Goal: Communication & Community: Answer question/provide support

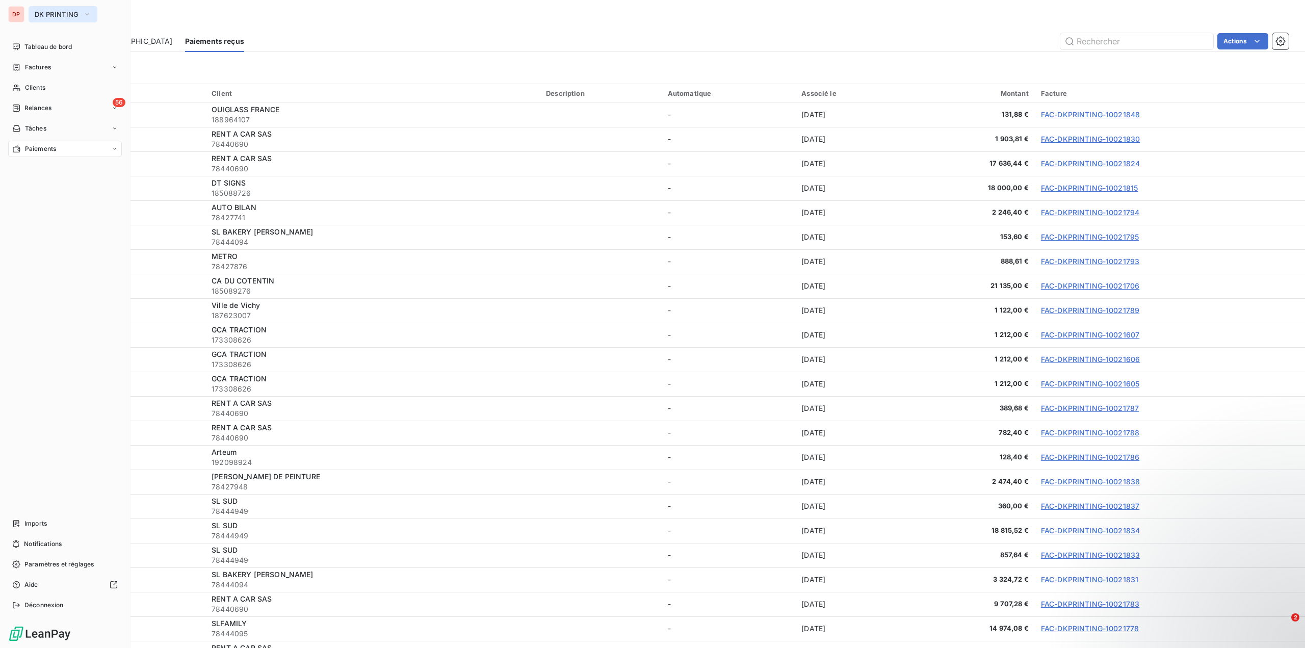
click at [85, 13] on icon "button" at bounding box center [87, 14] width 8 height 10
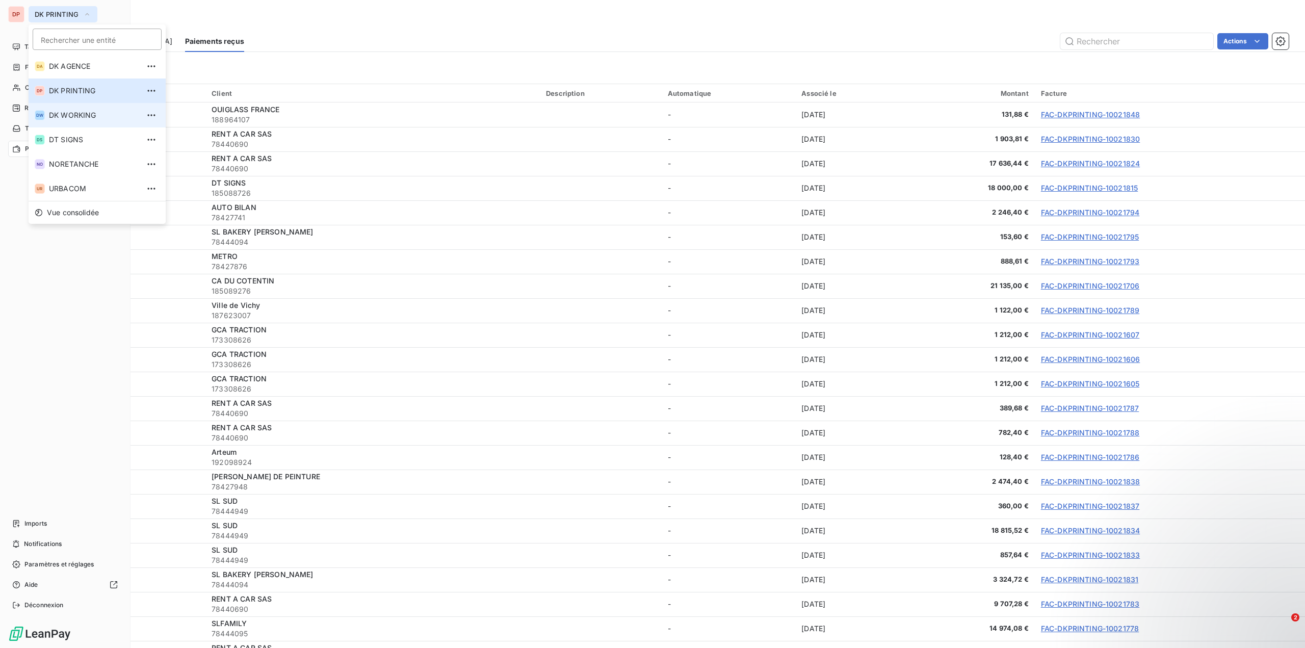
click at [93, 117] on span "DK WORKING" at bounding box center [94, 115] width 90 height 10
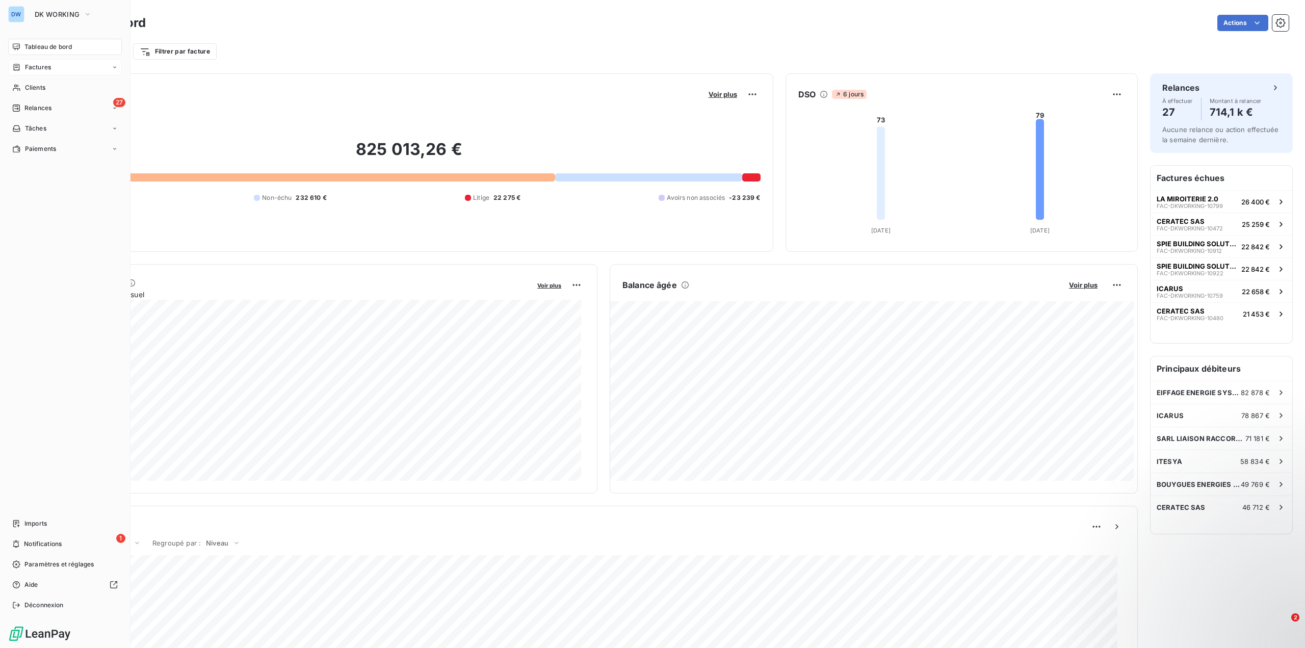
click at [36, 64] on span "Factures" at bounding box center [38, 67] width 26 height 9
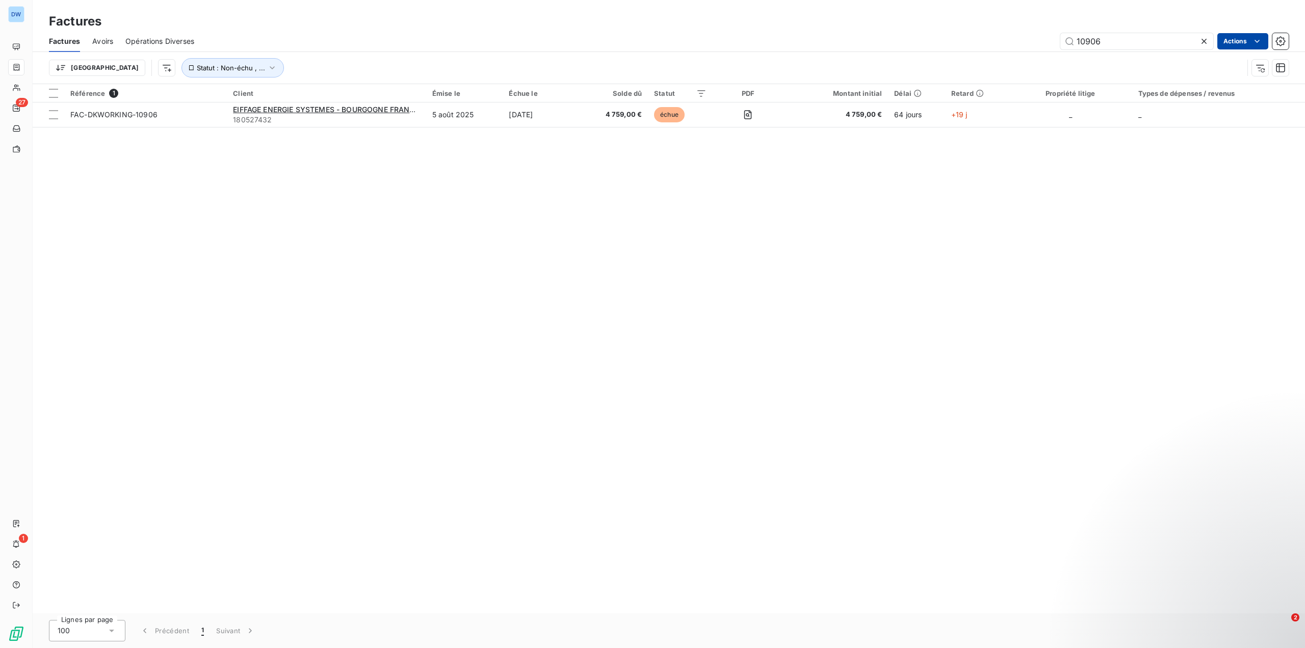
type input "10906"
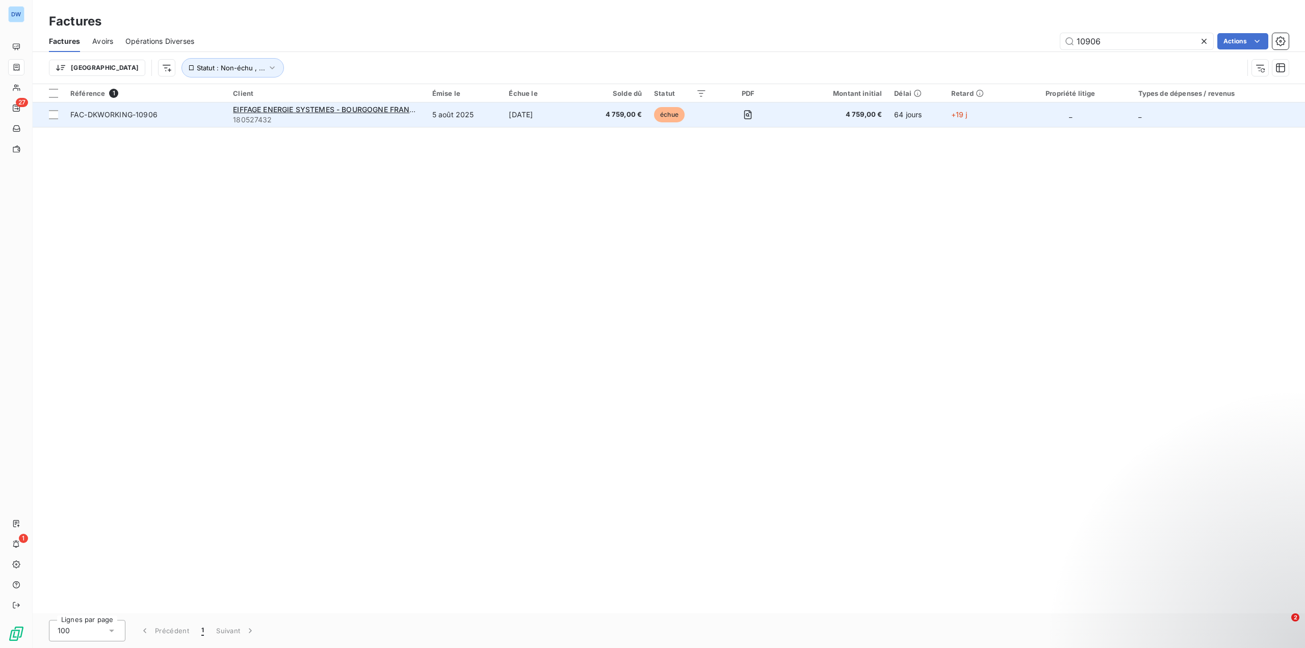
click at [469, 116] on td "5 août 2025" at bounding box center [464, 114] width 77 height 24
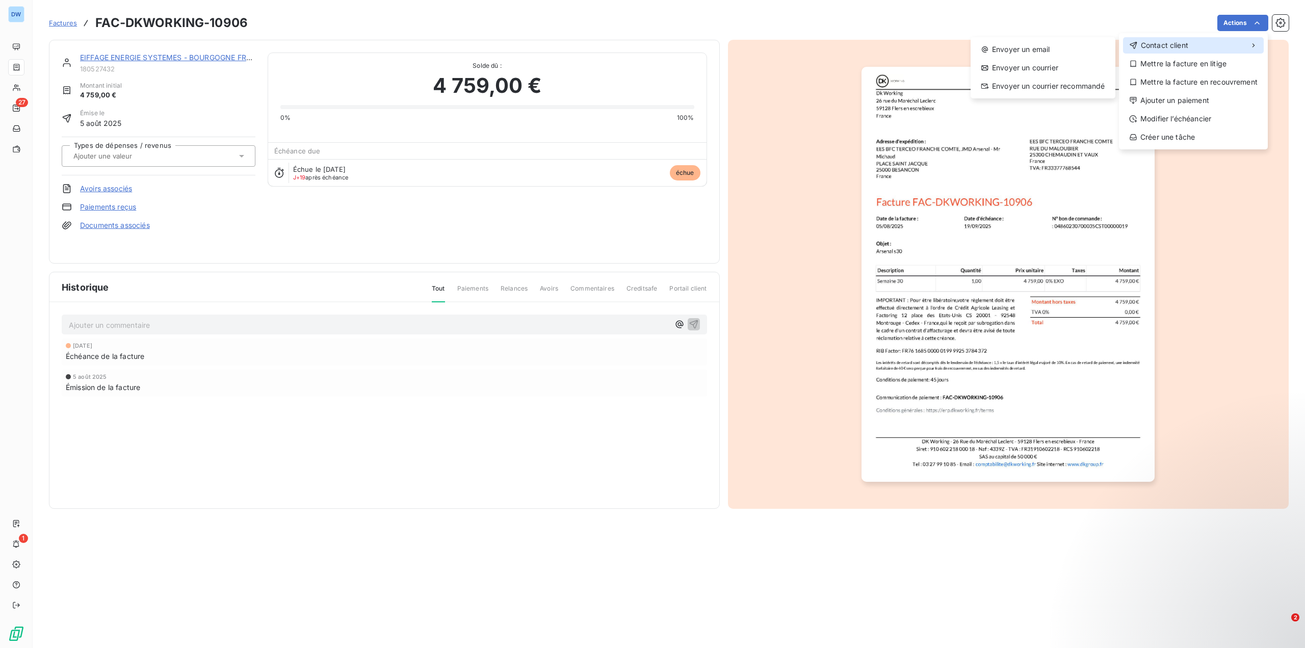
click at [1144, 43] on span "Contact client" at bounding box center [1164, 45] width 47 height 10
click at [1007, 48] on div "Envoyer un email" at bounding box center [1042, 49] width 137 height 16
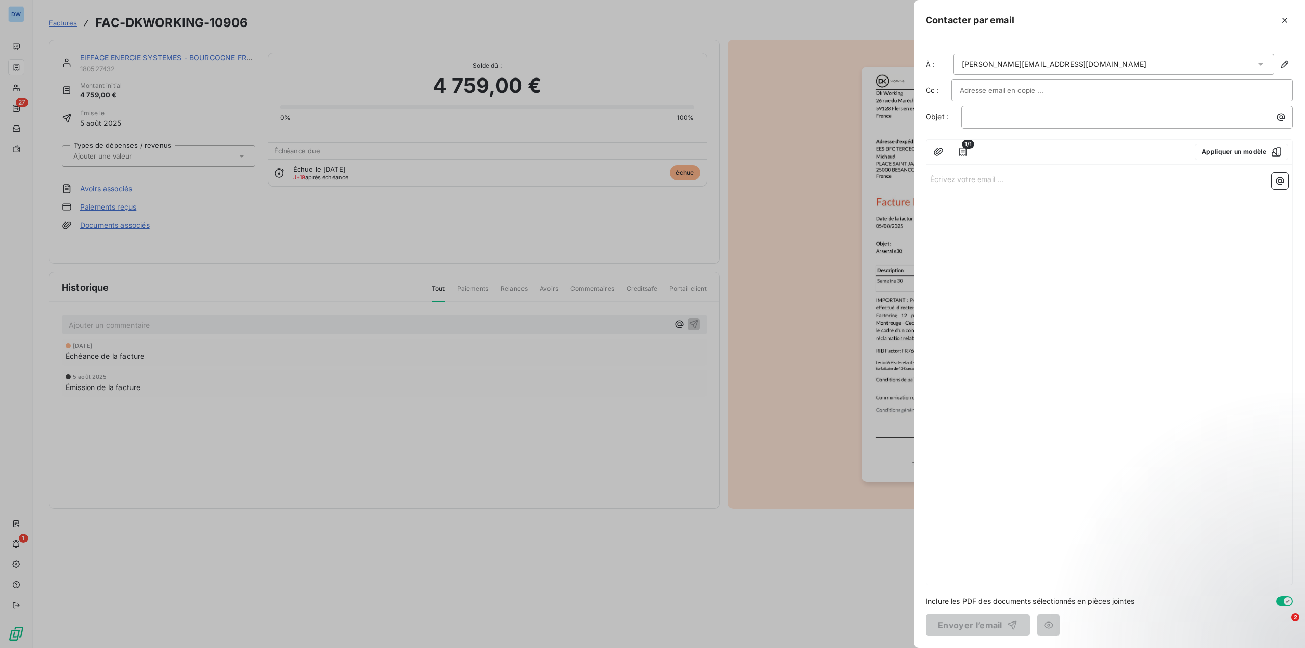
click at [1054, 89] on div at bounding box center [1122, 90] width 324 height 15
click at [1050, 88] on input "com" at bounding box center [1122, 90] width 324 height 15
type input "c"
paste input "[EMAIL_ADDRESS][DOMAIN_NAME]"
click at [1015, 95] on input "[EMAIL_ADDRESS][DOMAIN_NAME]" at bounding box center [1122, 90] width 324 height 15
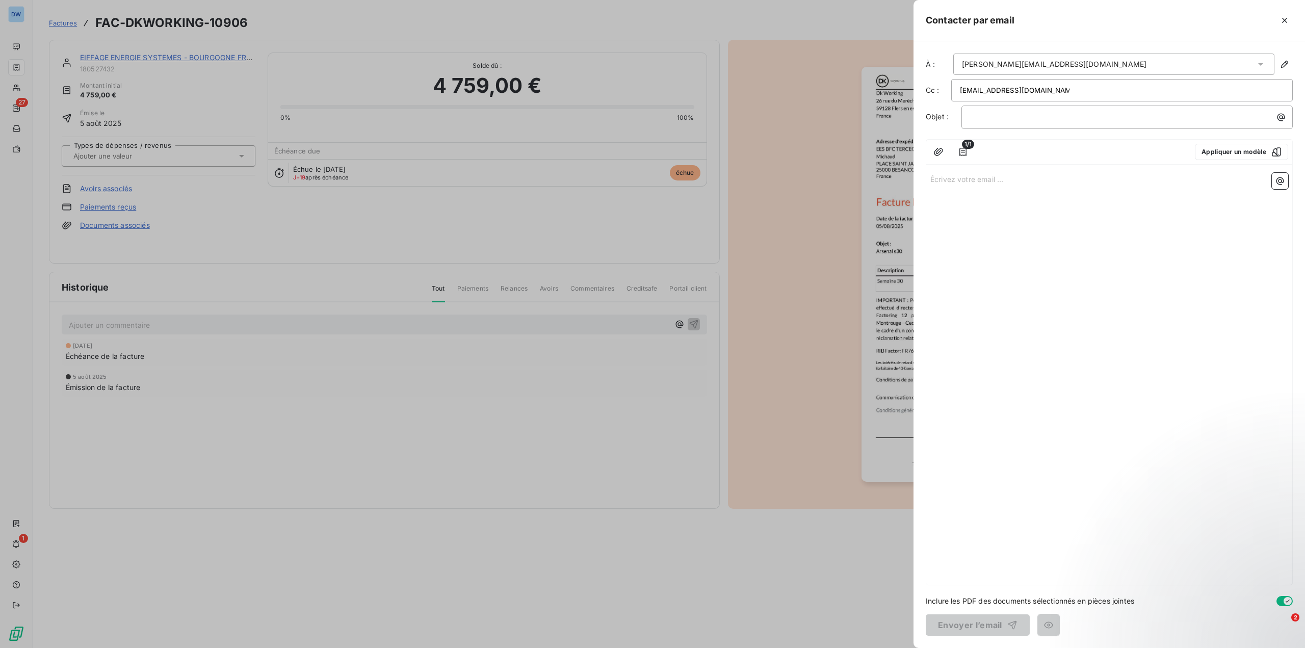
type input "[EMAIL_ADDRESS][DOMAIN_NAME]"
click at [1003, 121] on p "﻿" at bounding box center [1129, 117] width 319 height 12
click at [979, 175] on p "Écrivez votre email ... ﻿" at bounding box center [1109, 179] width 358 height 12
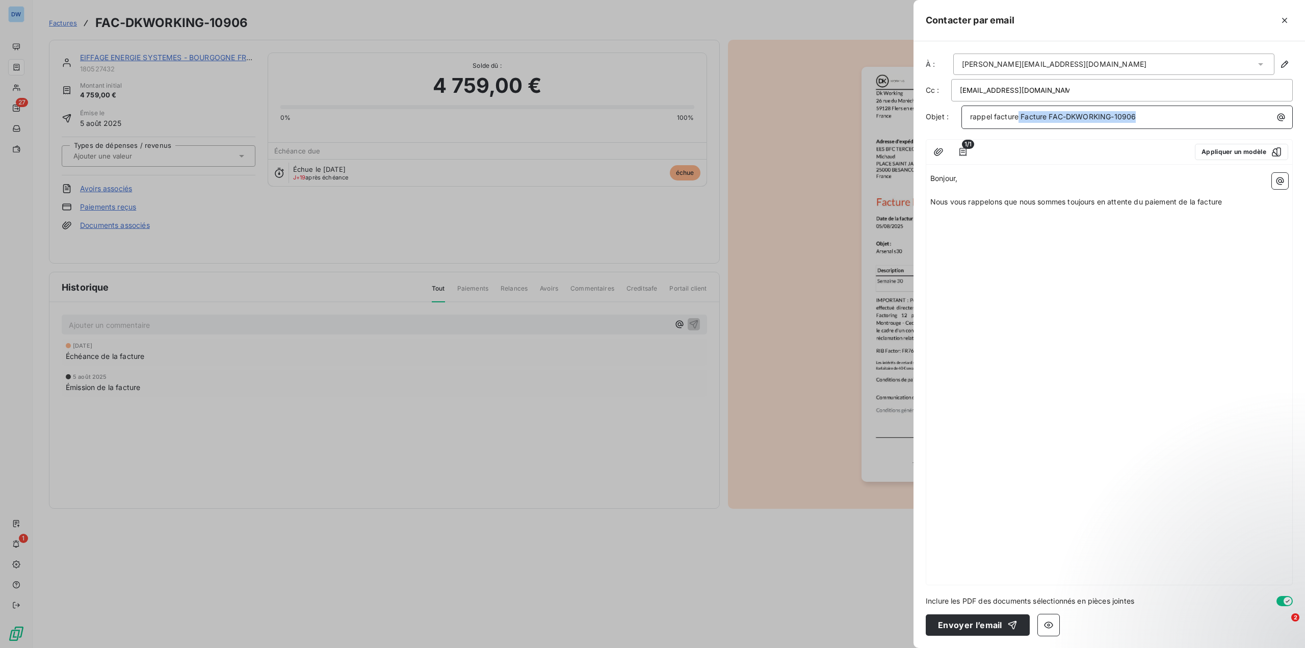
drag, startPoint x: 1019, startPoint y: 114, endPoint x: 1154, endPoint y: 120, distance: 135.7
click at [1154, 120] on p "rappel facture Facture FAC-DKWORKING-10906" at bounding box center [1129, 117] width 319 height 12
copy span "Facture FAC-DKWORKING-10906"
click at [1231, 204] on p "Nous vous rappelons que nous sommes toujours en attente du paiement de la factu…" at bounding box center [1109, 202] width 358 height 12
type button "on"
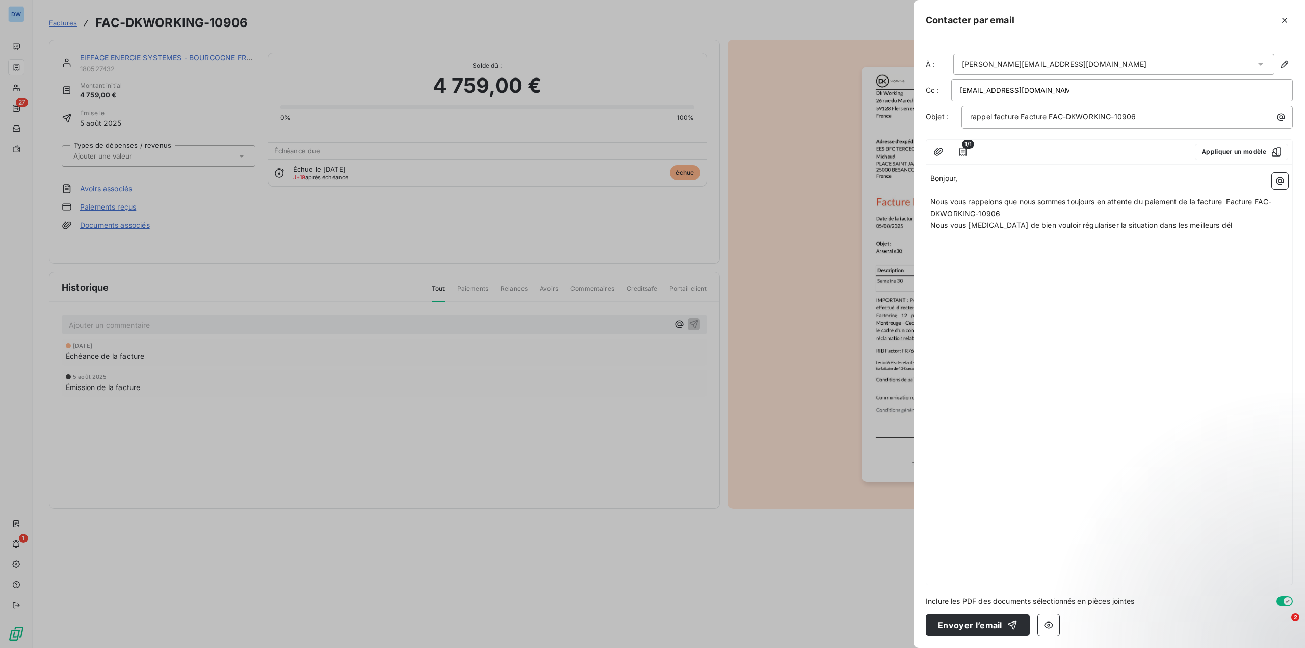
drag, startPoint x: 1211, startPoint y: 204, endPoint x: 1203, endPoint y: 216, distance: 14.6
click at [1210, 206] on p "Nous vous rappelons que nous sommes toujours en attente du paiement de la factu…" at bounding box center [1109, 207] width 358 height 23
click at [1200, 225] on p "Nous vous [MEDICAL_DATA] de bien vouloir régulariser la situation dans les meil…" at bounding box center [1109, 226] width 358 height 12
click at [956, 249] on span "Bien cordialee,t" at bounding box center [956, 248] width 52 height 9
click at [957, 250] on span "Bien cordialee,t" at bounding box center [956, 248] width 52 height 9
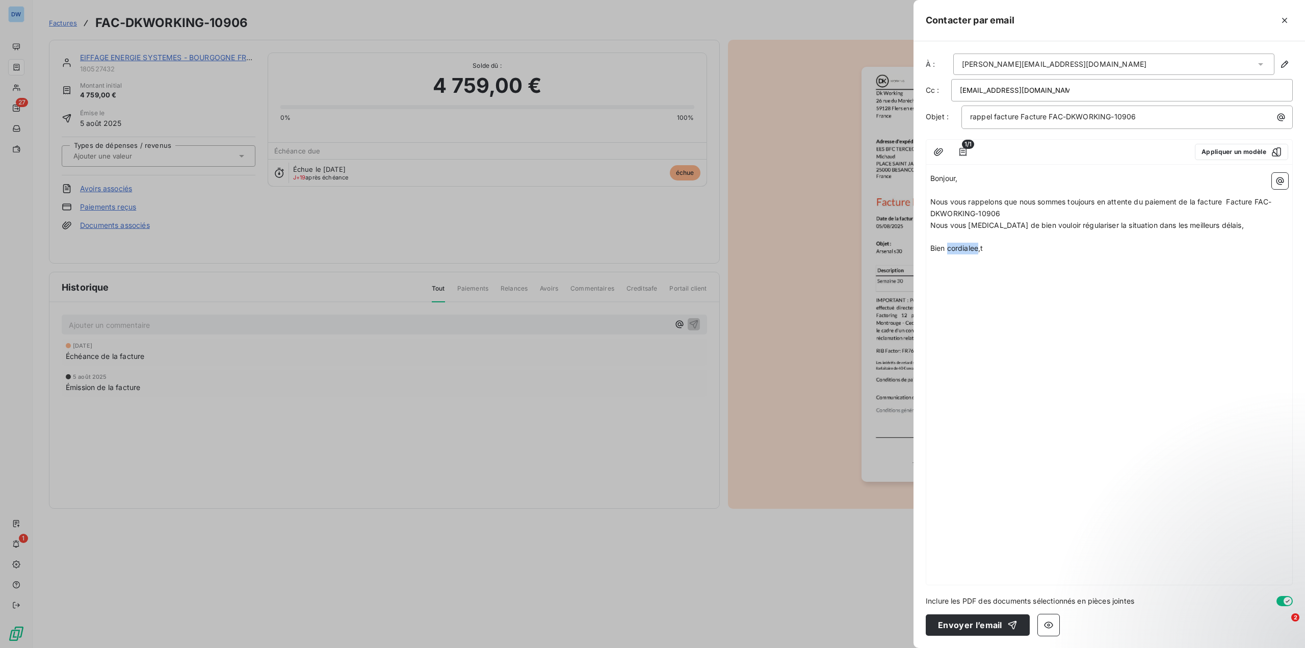
click at [957, 250] on span "Bien cordialee,t" at bounding box center [956, 248] width 52 height 9
click at [967, 248] on span "Bien cordialee,t" at bounding box center [956, 248] width 52 height 9
click at [976, 247] on span "Bien cordialee,t" at bounding box center [956, 248] width 52 height 9
click at [1047, 298] on div "Bonjour, ﻿ Nous vous rappelons que nous sommes toujours en attente du paiement …" at bounding box center [1109, 377] width 366 height 416
click at [940, 149] on icon "button" at bounding box center [938, 152] width 9 height 8
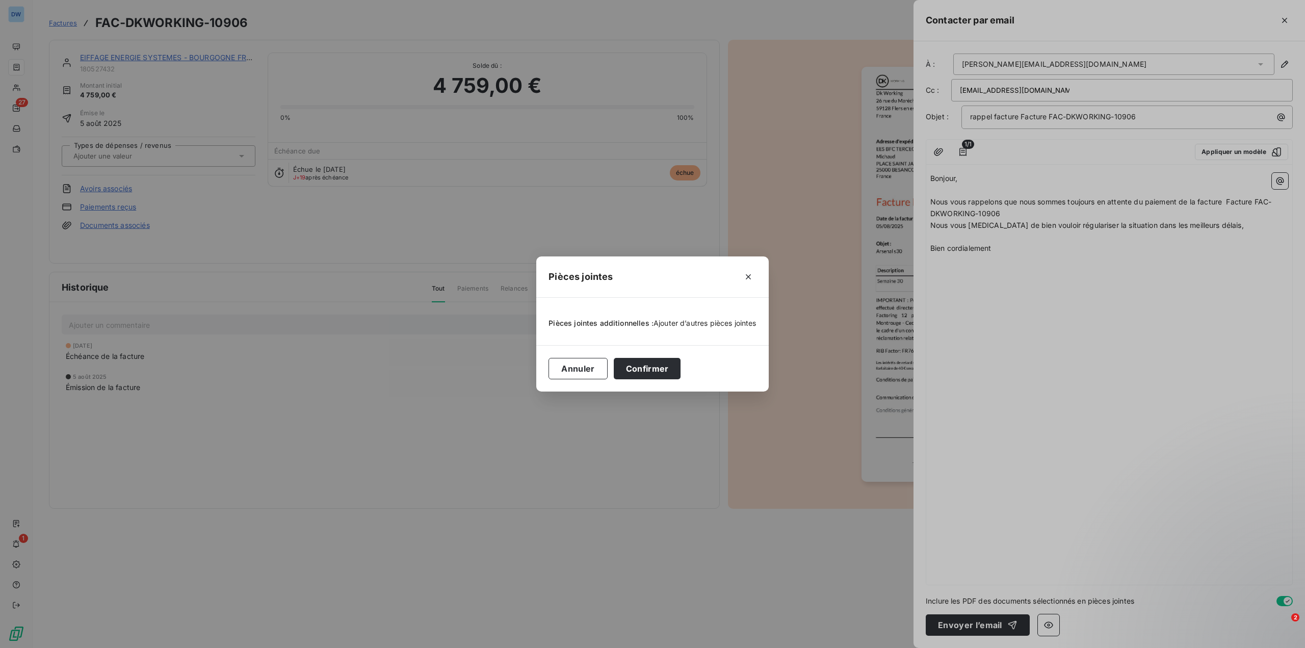
click at [699, 323] on span "Ajouter d’autres pièces jointes" at bounding box center [704, 323] width 103 height 9
click at [558, 375] on button "Annuler" at bounding box center [577, 368] width 59 height 21
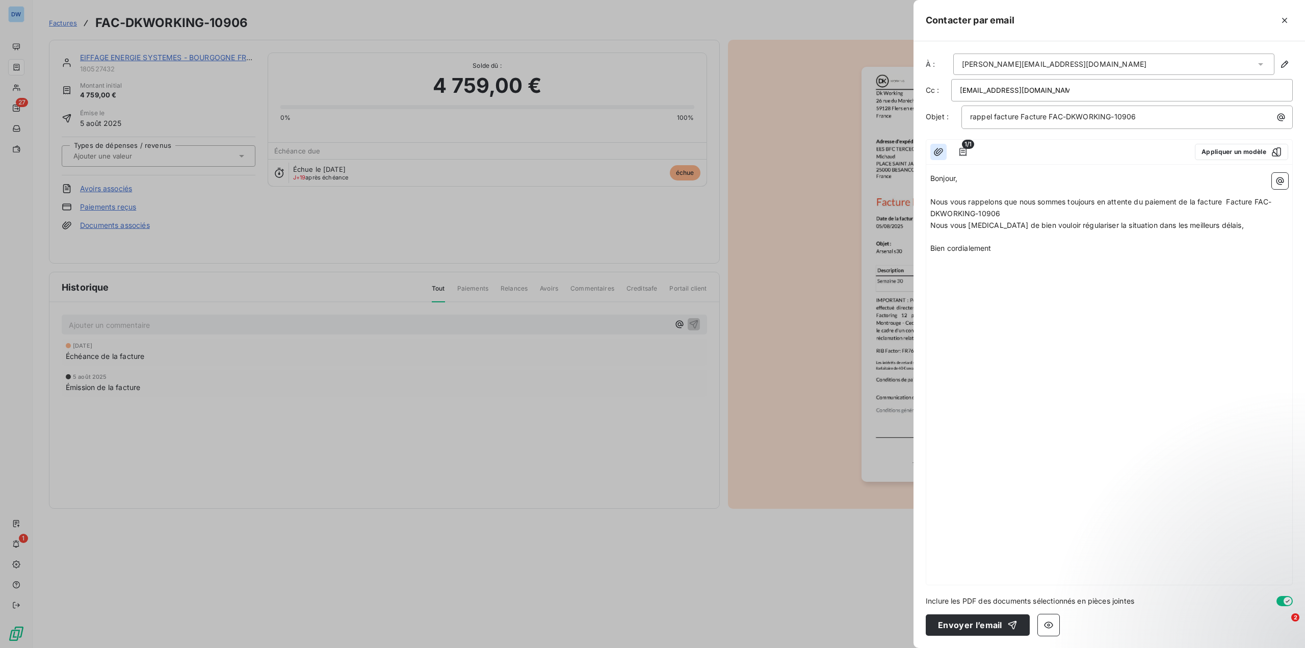
click at [932, 155] on button "button" at bounding box center [938, 152] width 16 height 16
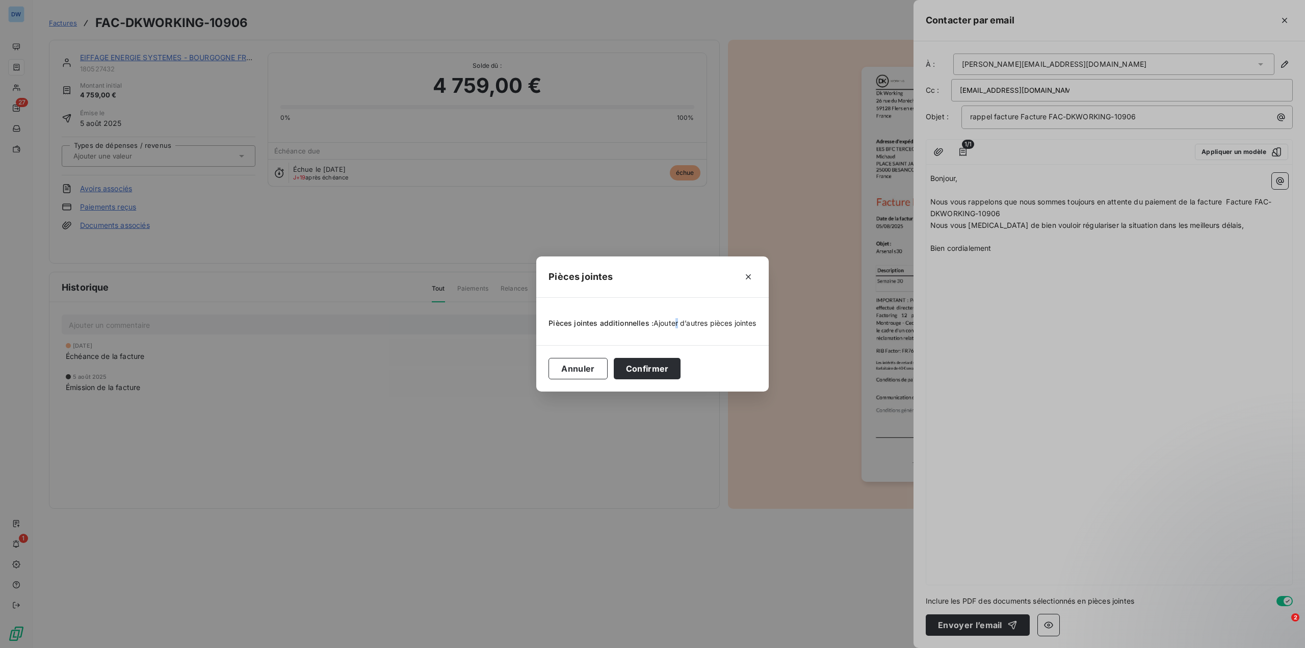
click at [676, 327] on span "Ajouter d’autres pièces jointes" at bounding box center [704, 323] width 103 height 9
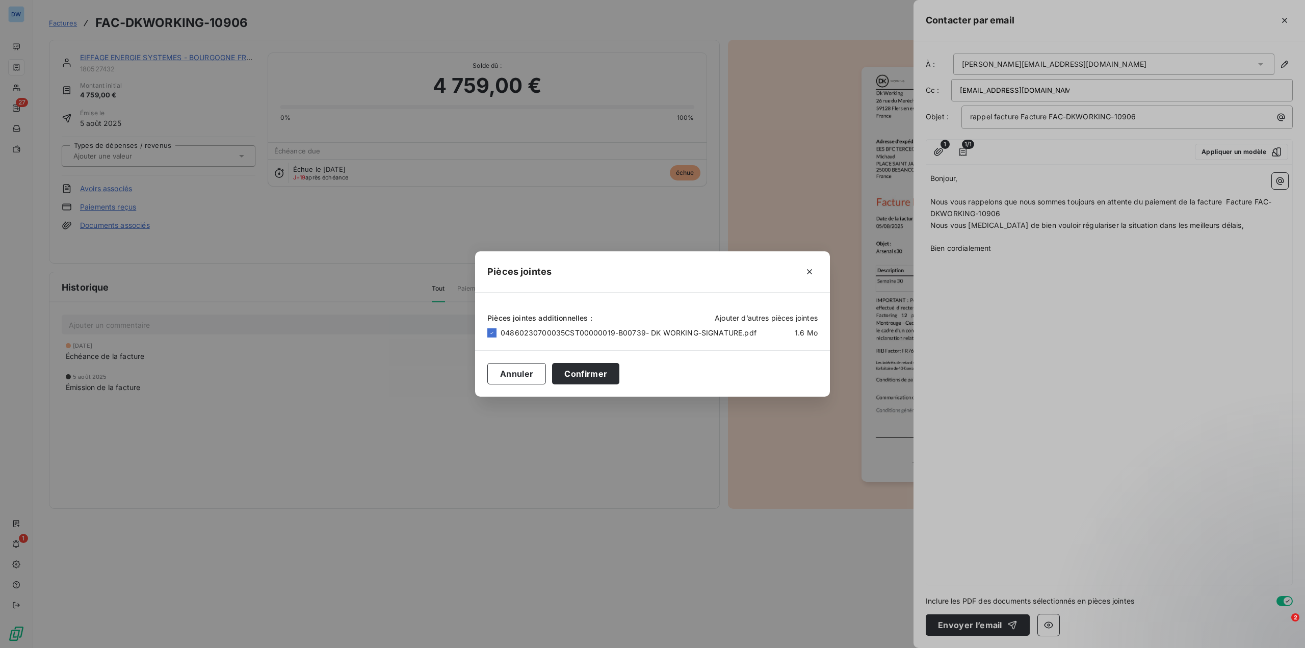
click at [773, 317] on span "Ajouter d’autres pièces jointes" at bounding box center [765, 317] width 103 height 9
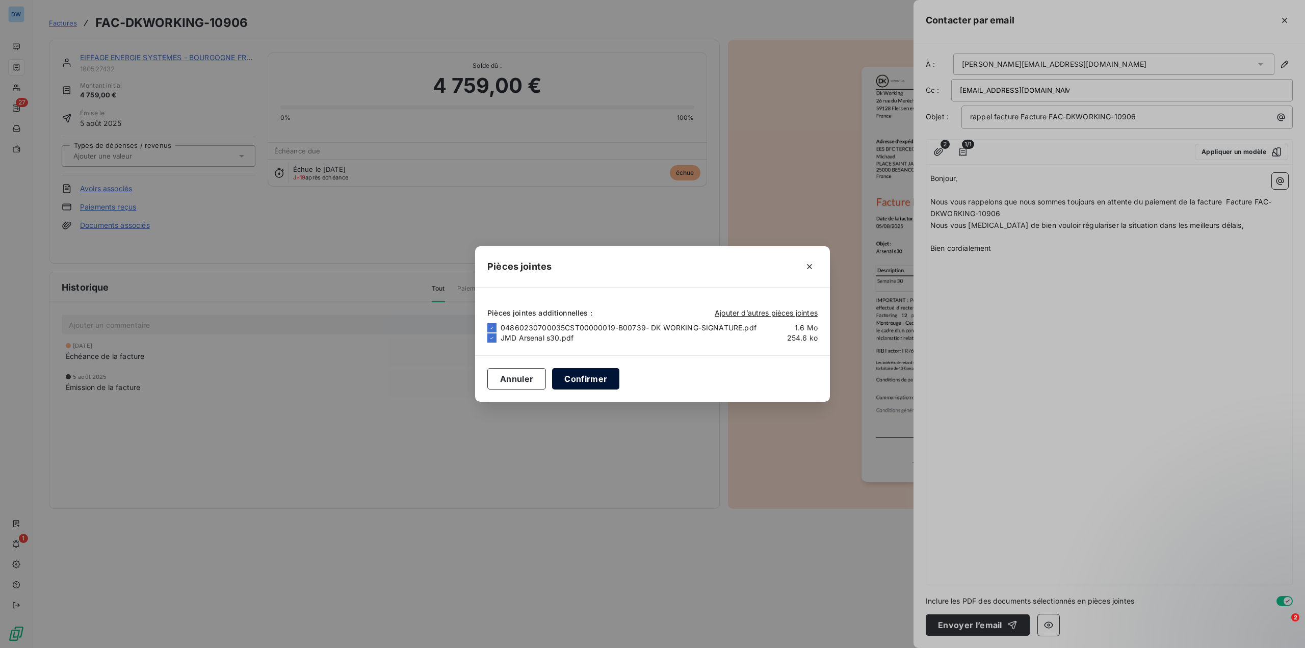
click at [581, 375] on button "Confirmer" at bounding box center [585, 378] width 67 height 21
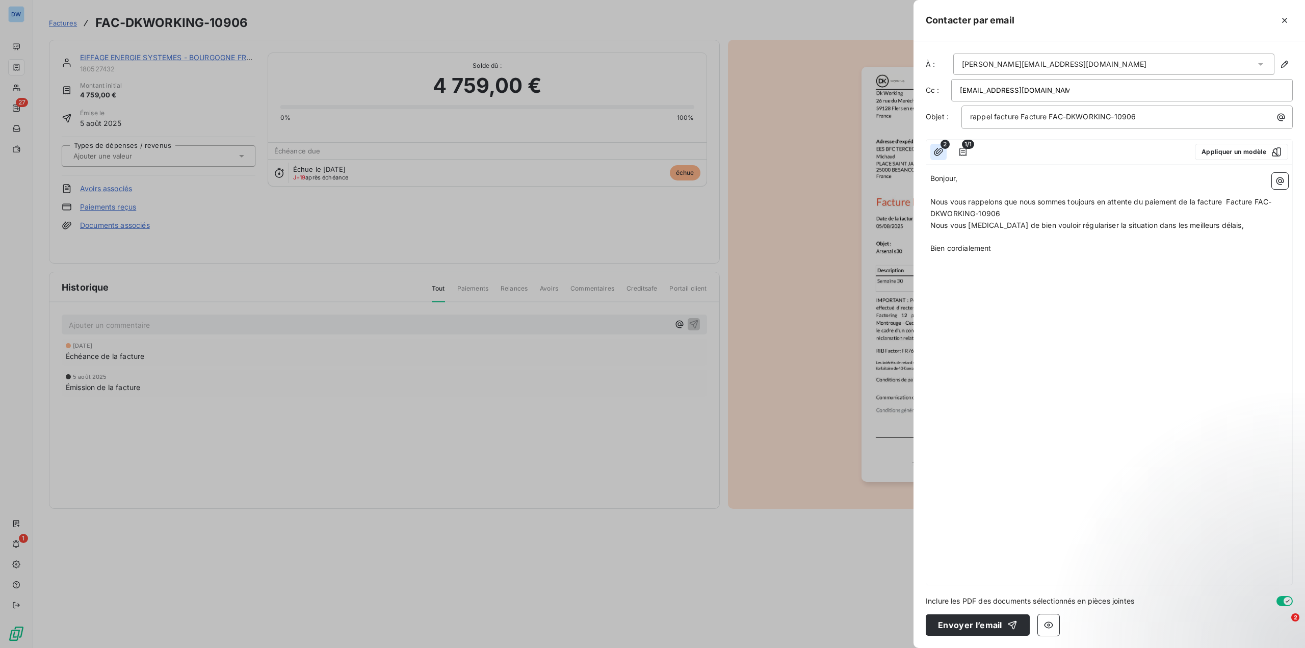
click at [937, 148] on icon "button" at bounding box center [938, 152] width 9 height 8
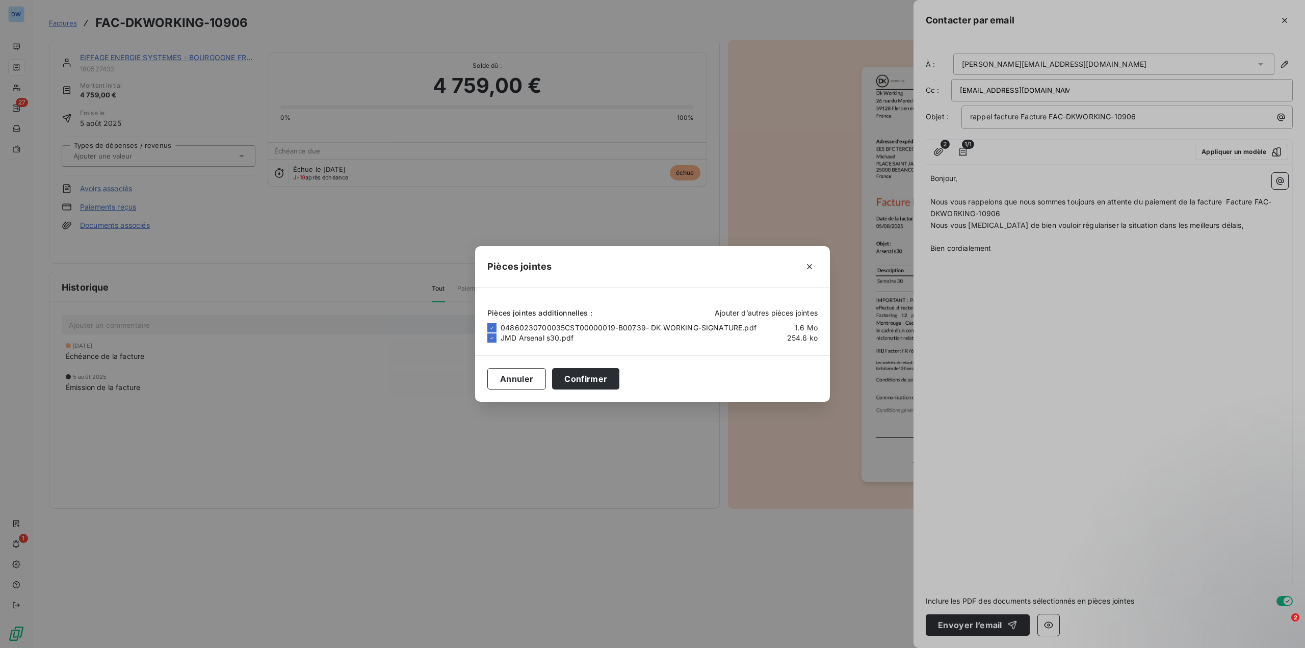
click at [755, 314] on span "Ajouter d’autres pièces jointes" at bounding box center [765, 312] width 103 height 9
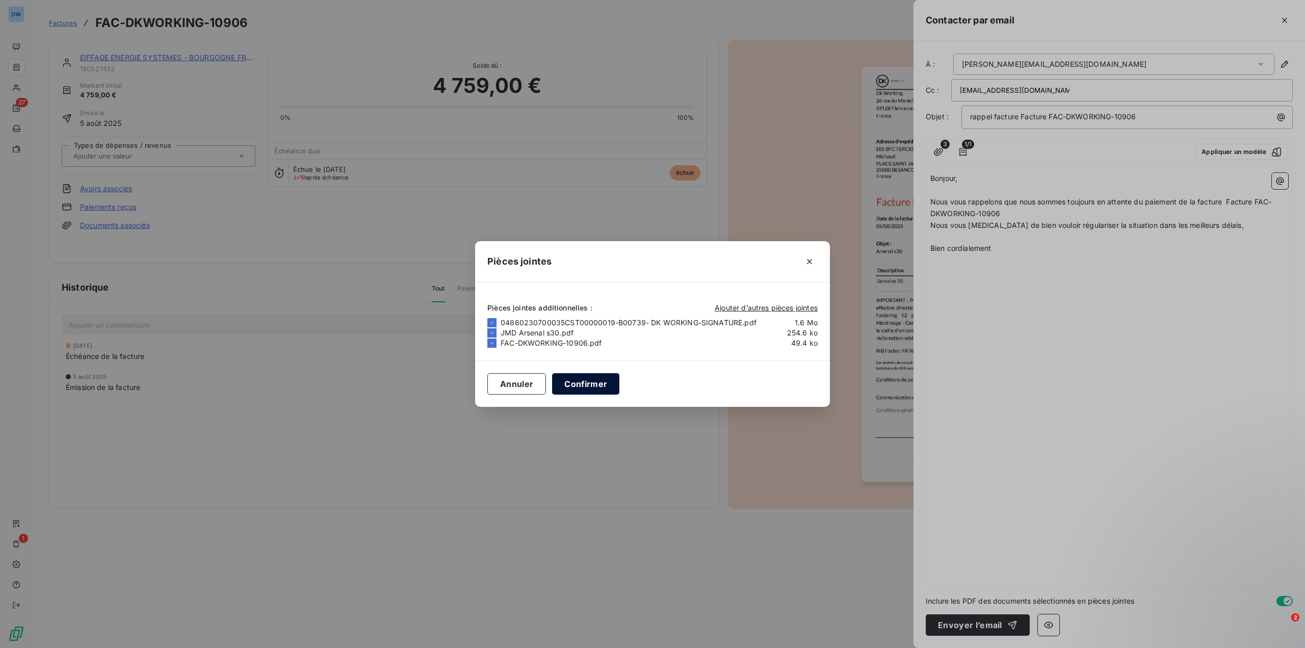
click at [589, 381] on button "Confirmer" at bounding box center [585, 383] width 67 height 21
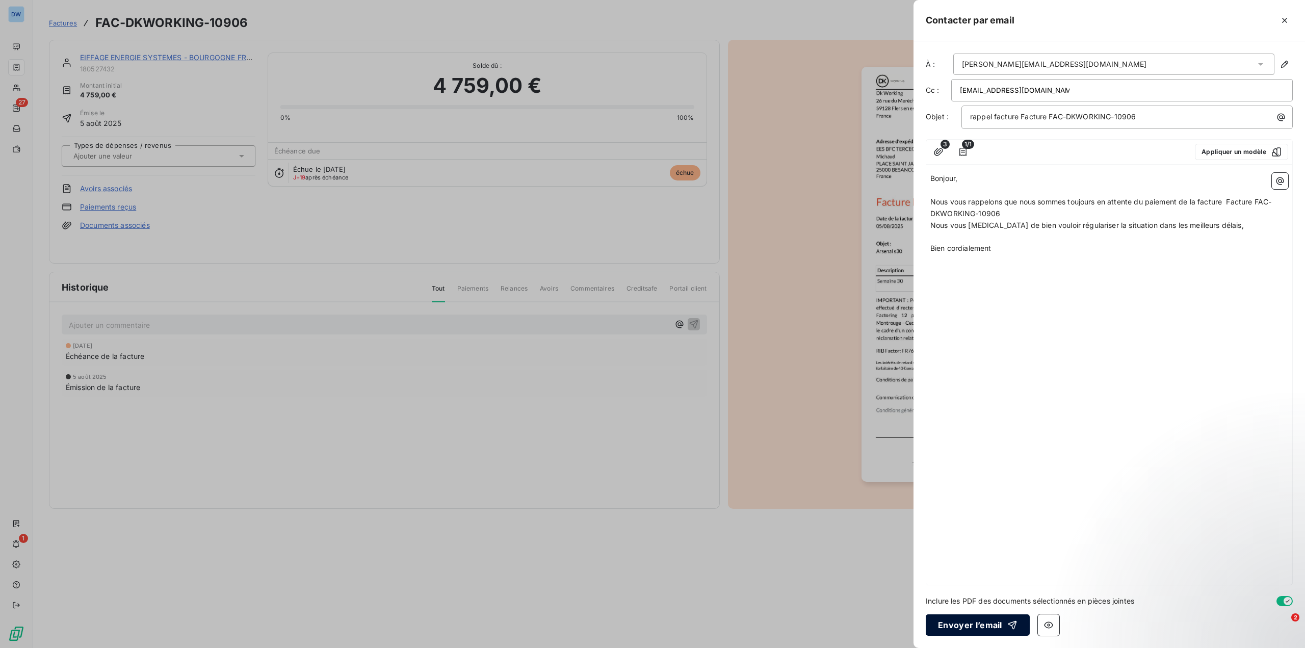
click at [957, 628] on button "Envoyer l’email" at bounding box center [977, 624] width 104 height 21
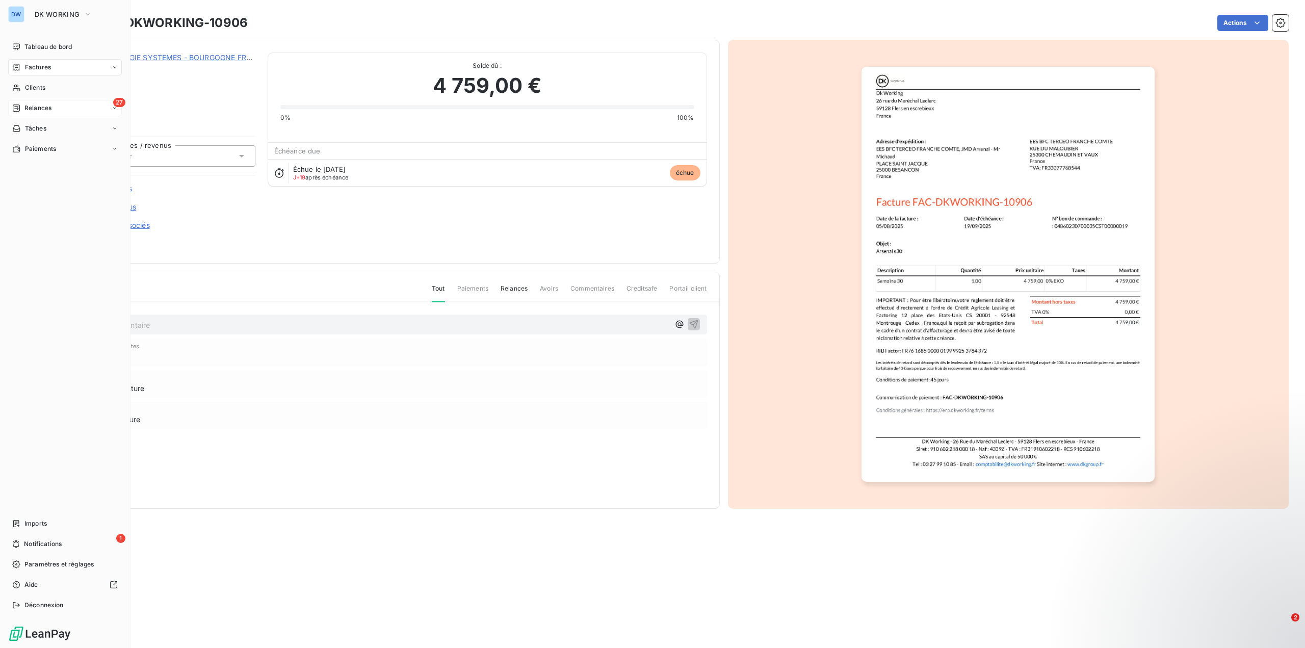
click at [19, 108] on icon at bounding box center [16, 108] width 8 height 8
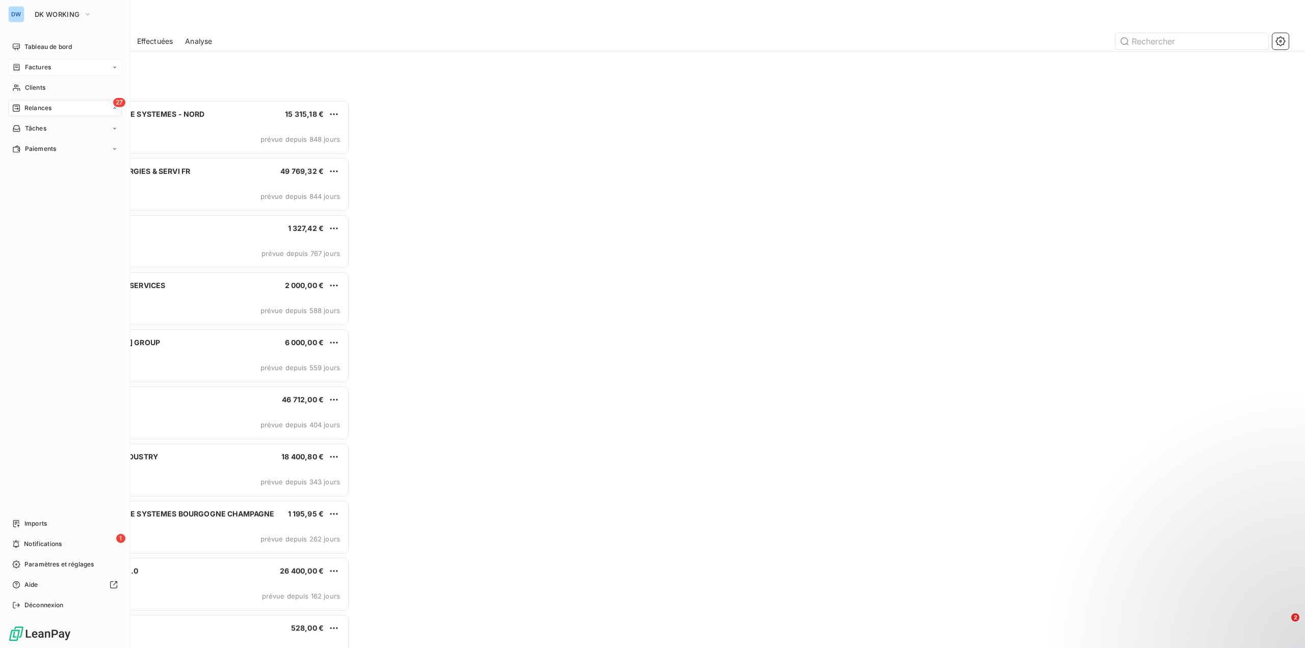
scroll to position [540, 293]
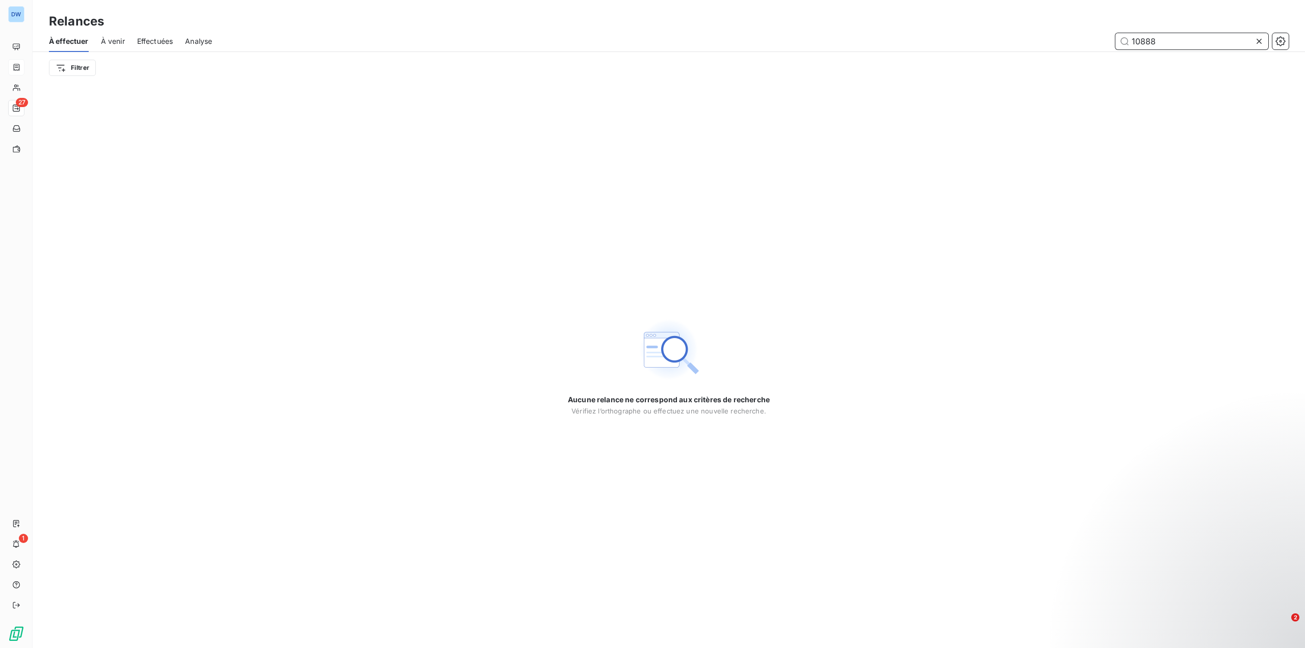
click at [1122, 43] on input "10888" at bounding box center [1191, 41] width 153 height 16
type input "10888"
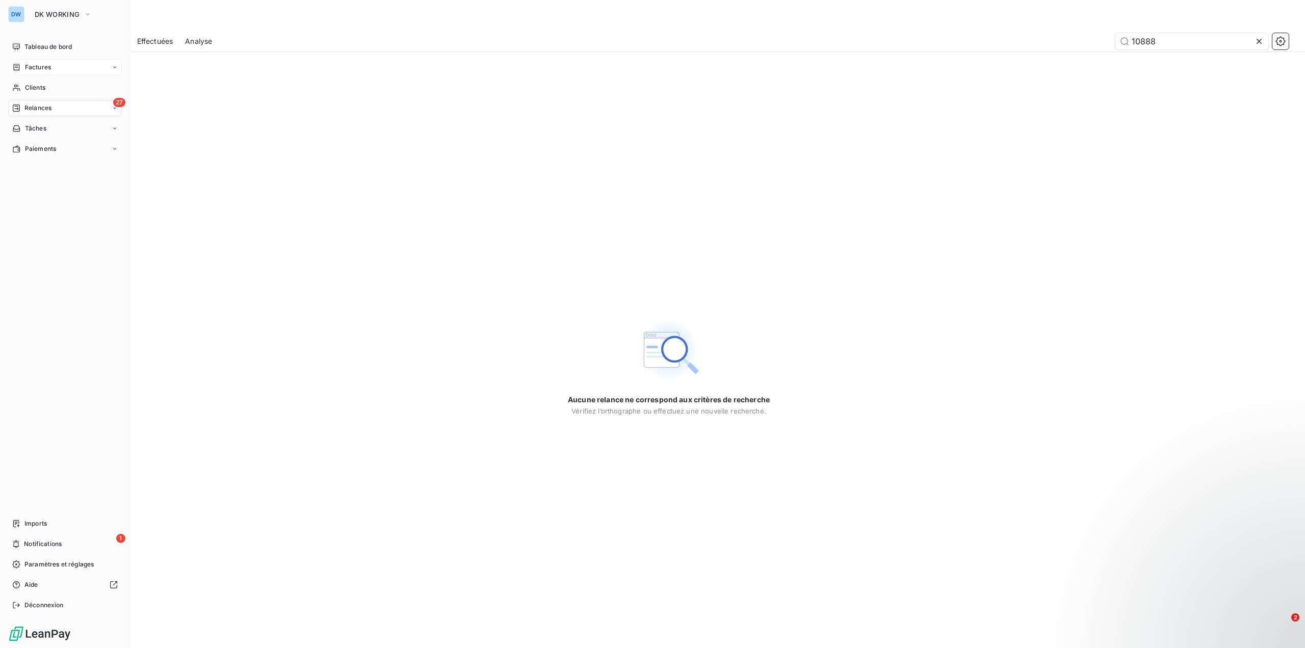
click at [48, 69] on span "Factures" at bounding box center [38, 67] width 26 height 9
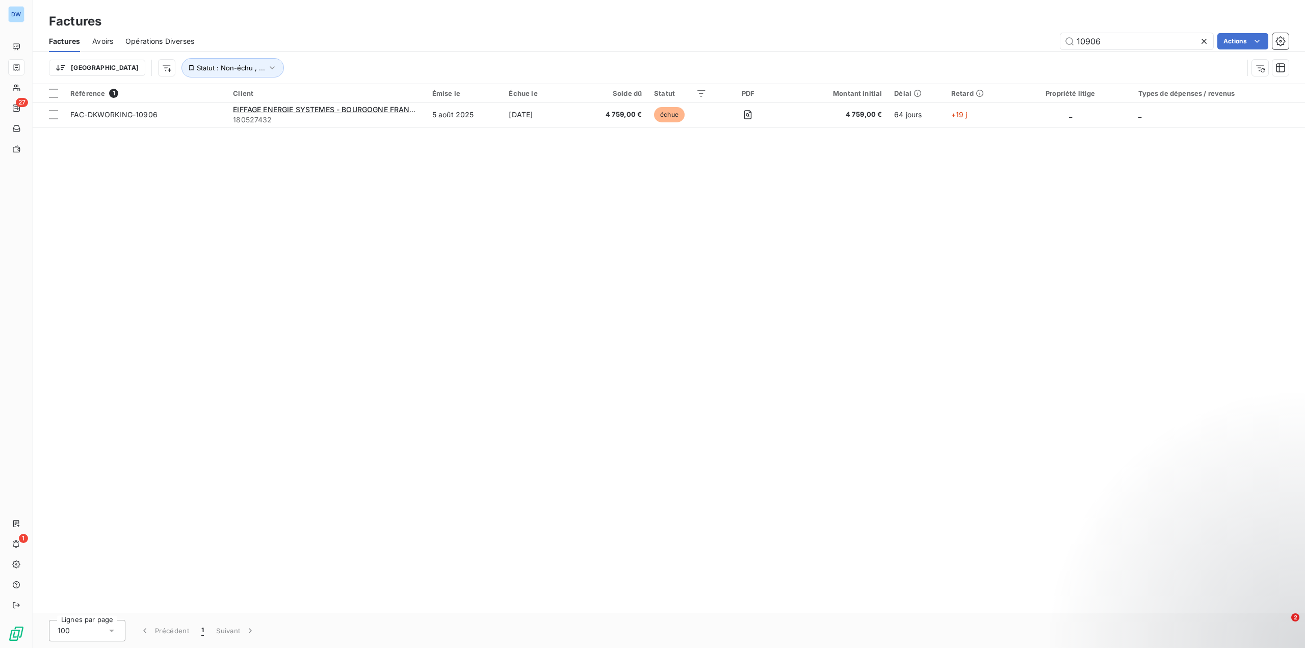
drag, startPoint x: 1094, startPoint y: 39, endPoint x: 1028, endPoint y: 39, distance: 65.2
click at [1030, 39] on div "10906 Actions" at bounding box center [747, 41] width 1082 height 16
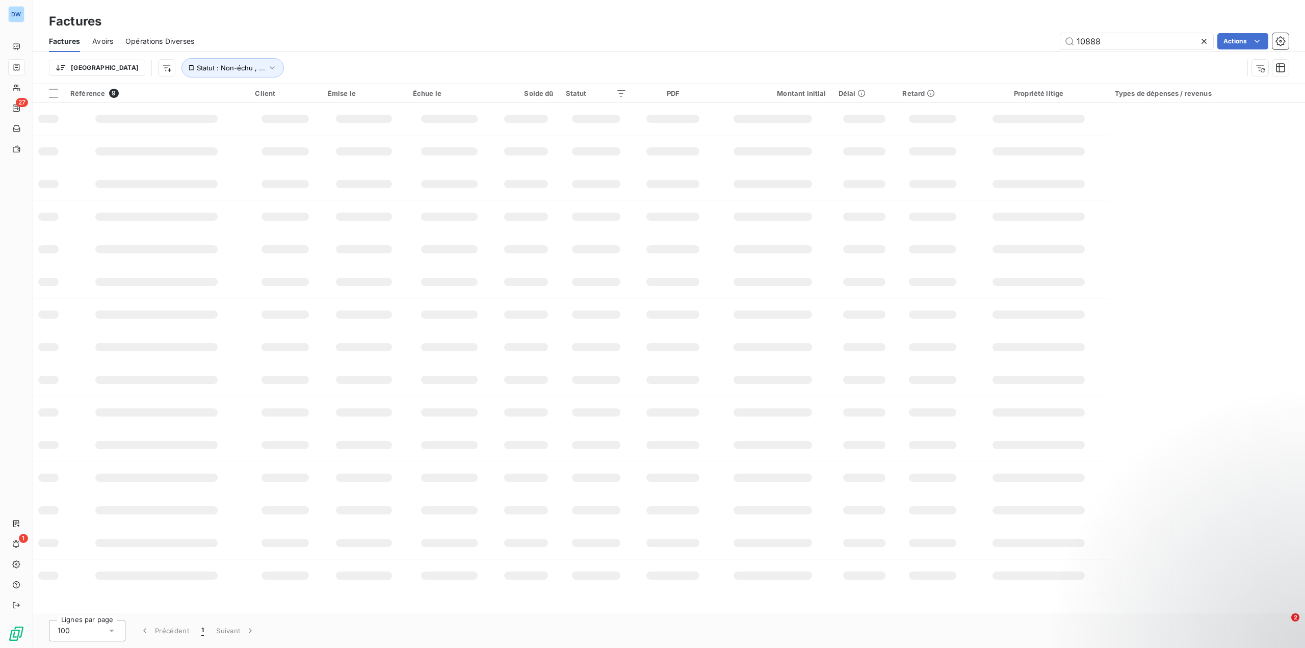
type input "10888"
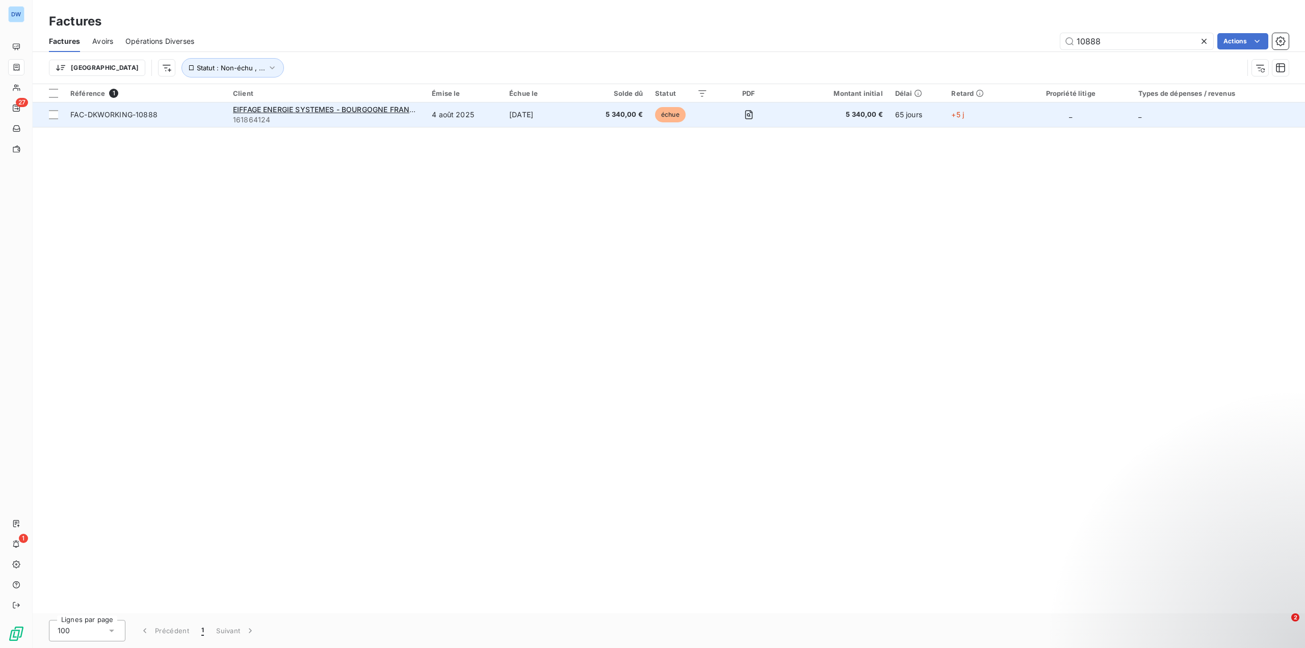
click at [191, 115] on span "FAC-DKWORKING-10888" at bounding box center [145, 115] width 150 height 10
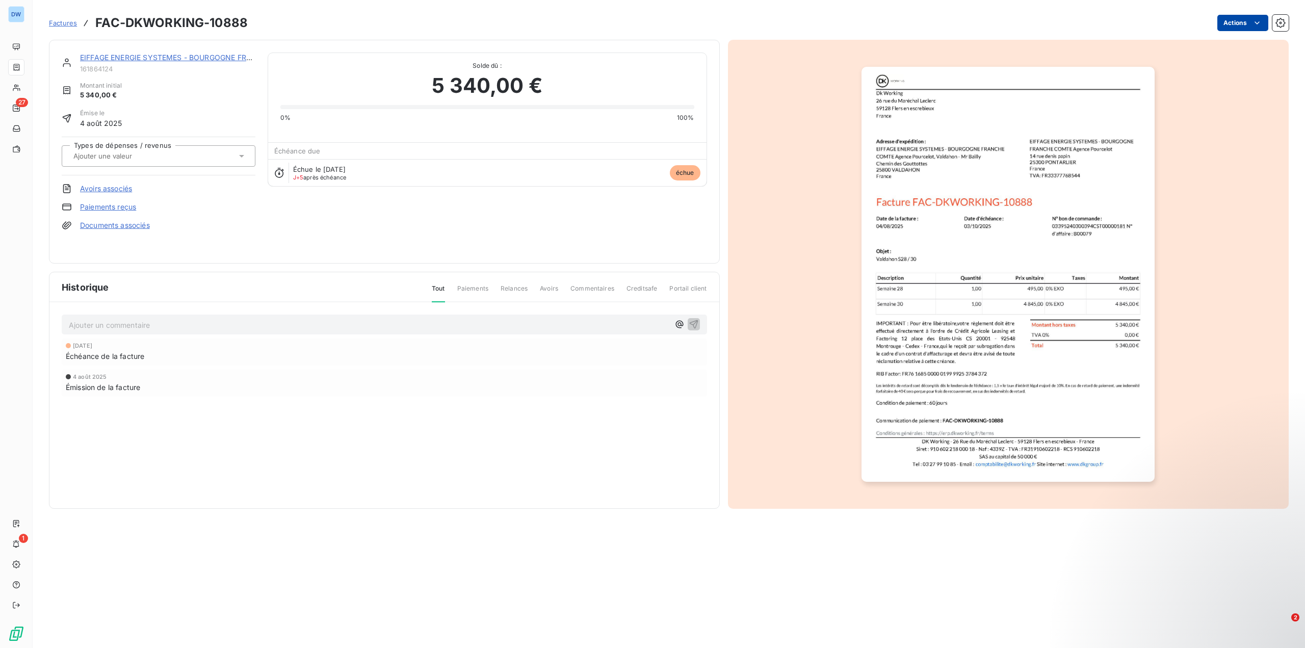
click at [1240, 20] on html "DW 27 1 Factures FAC-DKWORKING-10888 Actions EIFFAGE ENERGIE SYSTEMES - BOURGOG…" at bounding box center [652, 324] width 1305 height 648
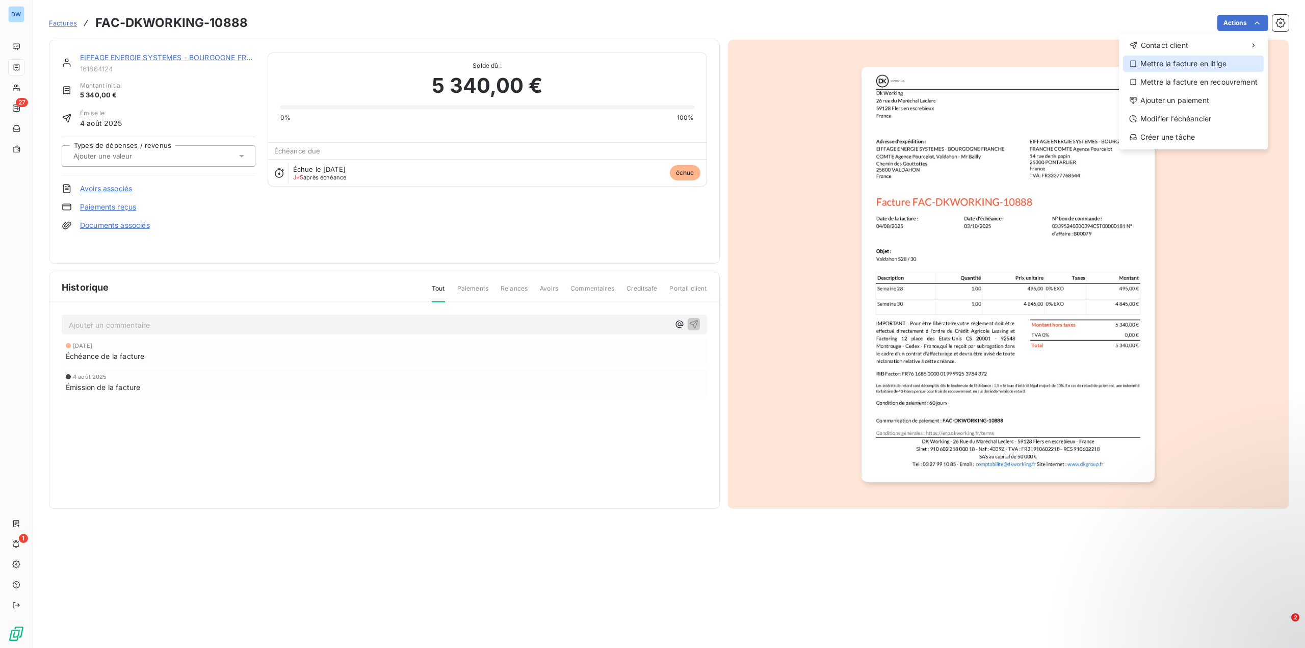
click at [1160, 66] on div "Mettre la facture en litige" at bounding box center [1193, 64] width 141 height 16
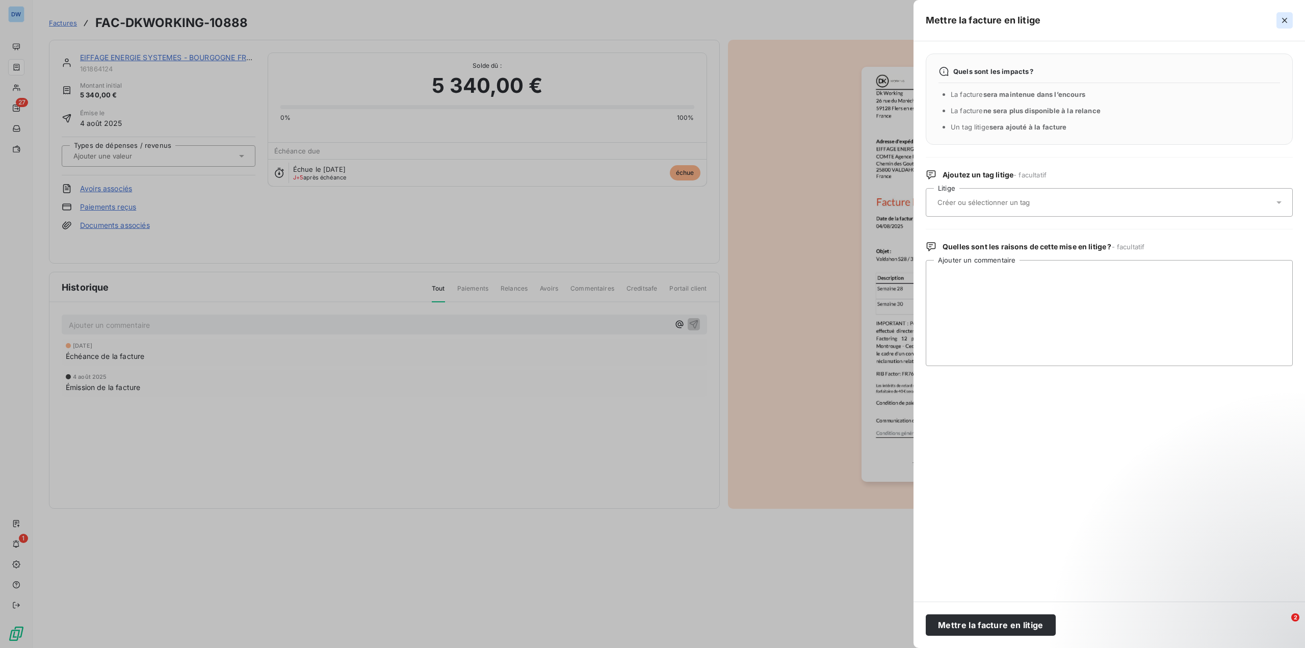
click at [1286, 20] on icon "button" at bounding box center [1284, 20] width 10 height 10
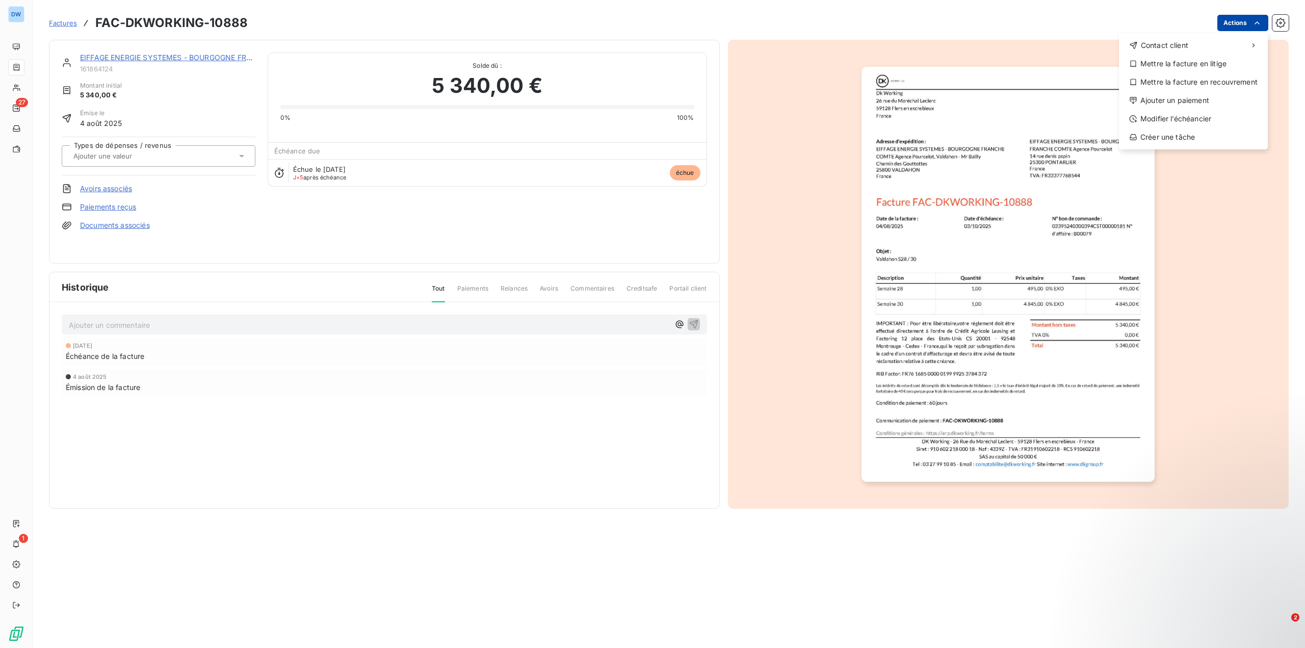
click at [1239, 19] on html "DW 27 1 Factures FAC-DKWORKING-10888 Actions Contact client Mettre la facture e…" at bounding box center [652, 324] width 1305 height 648
click at [1039, 45] on div "Envoyer un email" at bounding box center [1042, 49] width 137 height 16
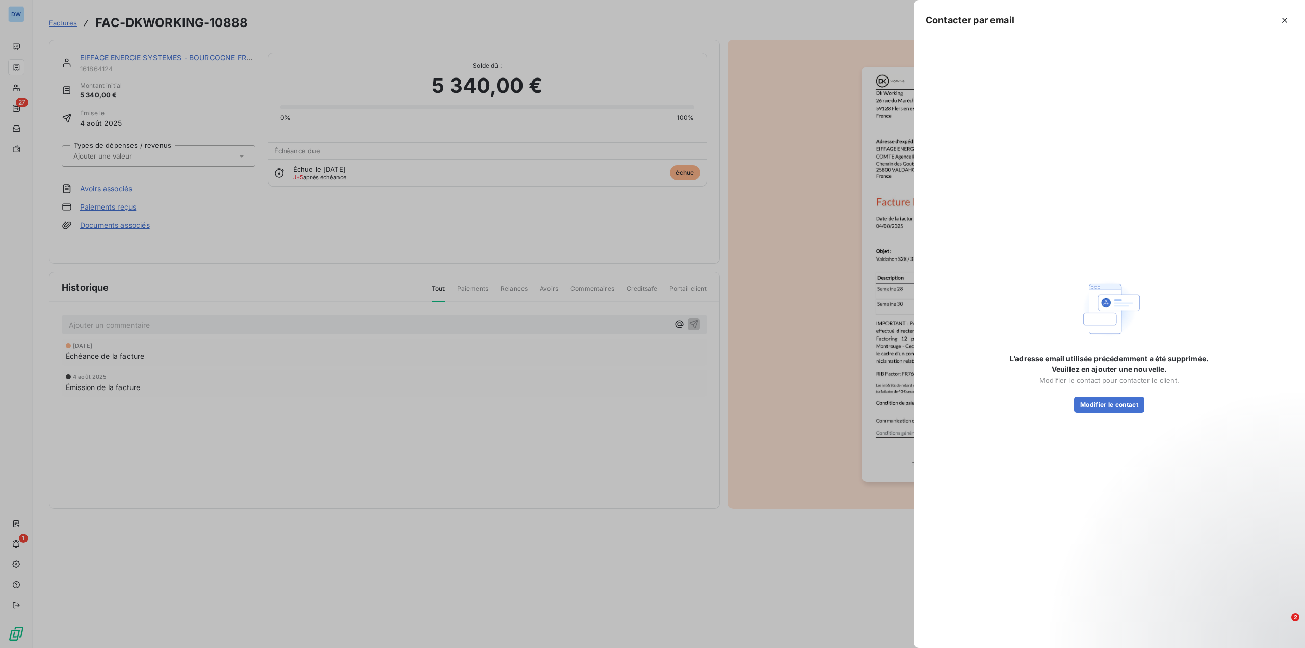
click at [1009, 167] on div "L’adresse email utilisée précédemment a été supprimée. Veuillez en ajouter une …" at bounding box center [1109, 345] width 204 height 582
click at [856, 19] on div at bounding box center [652, 324] width 1305 height 648
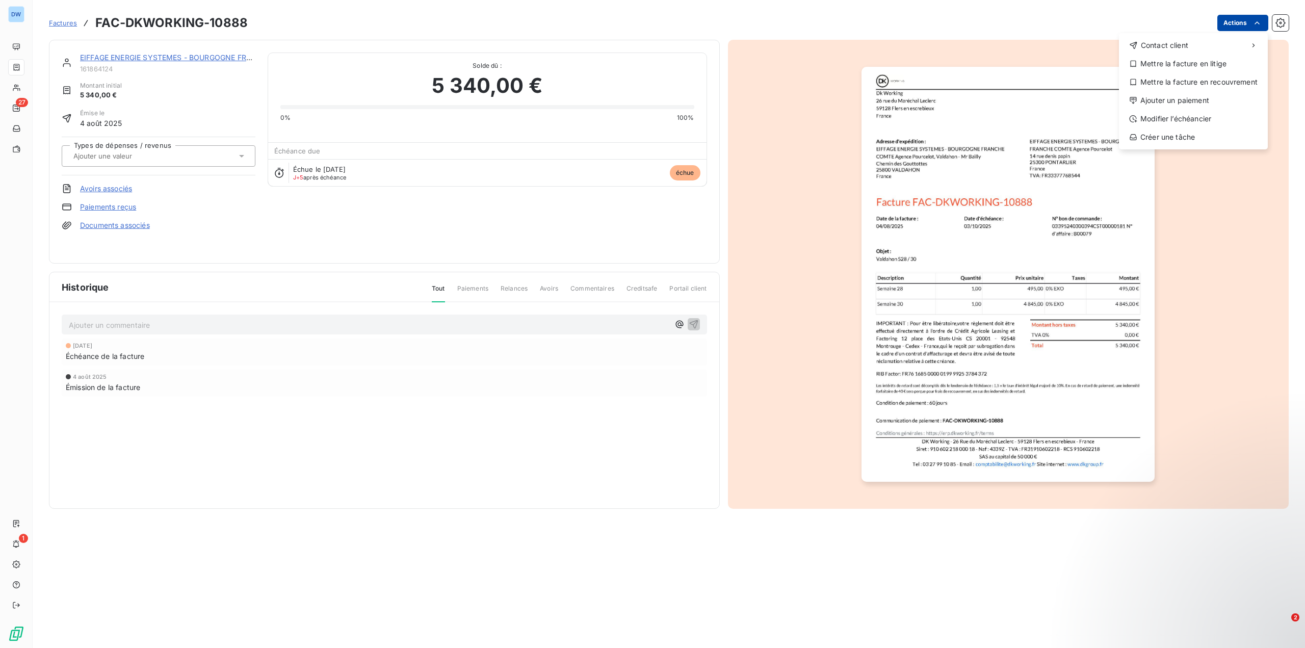
click at [1245, 23] on html "DW 27 1 Factures FAC-DKWORKING-10888 Actions Contact client Mettre la facture e…" at bounding box center [652, 324] width 1305 height 648
click at [1172, 40] on span "Contact client" at bounding box center [1164, 45] width 47 height 10
click at [1032, 45] on div "Envoyer un email" at bounding box center [1042, 49] width 137 height 16
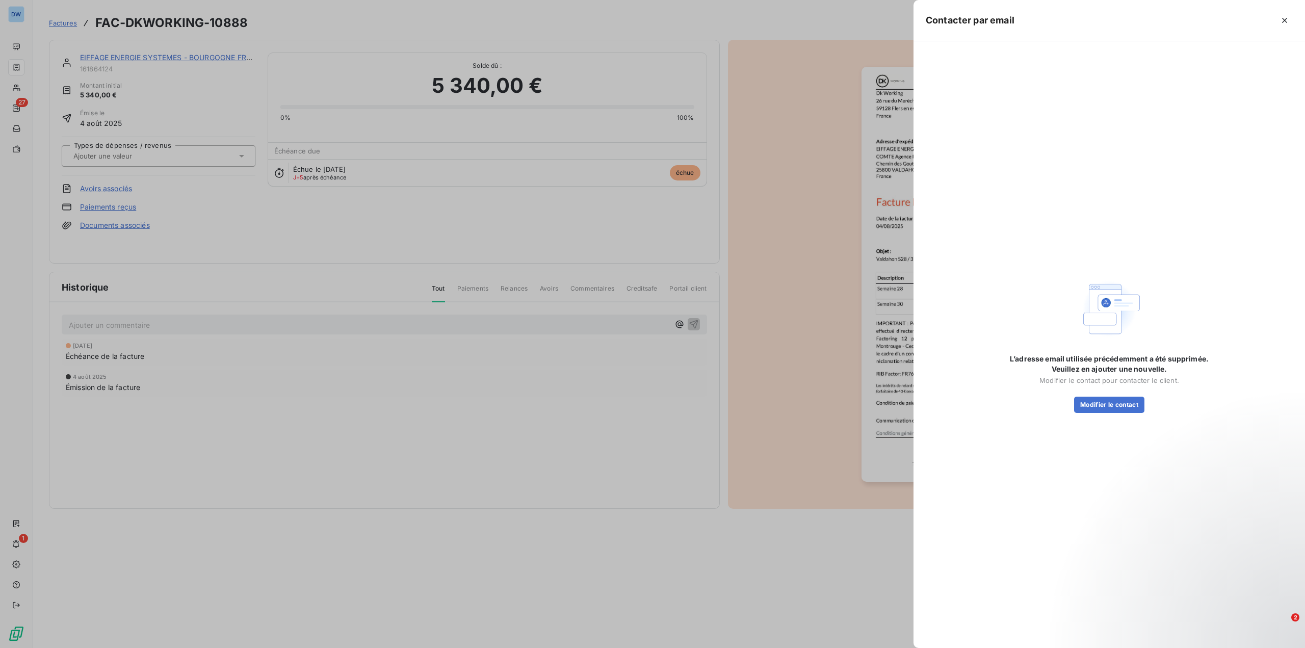
click at [990, 19] on h5 "Contacter par email" at bounding box center [969, 20] width 89 height 14
click at [1107, 405] on button "Modifier le contact" at bounding box center [1109, 404] width 70 height 16
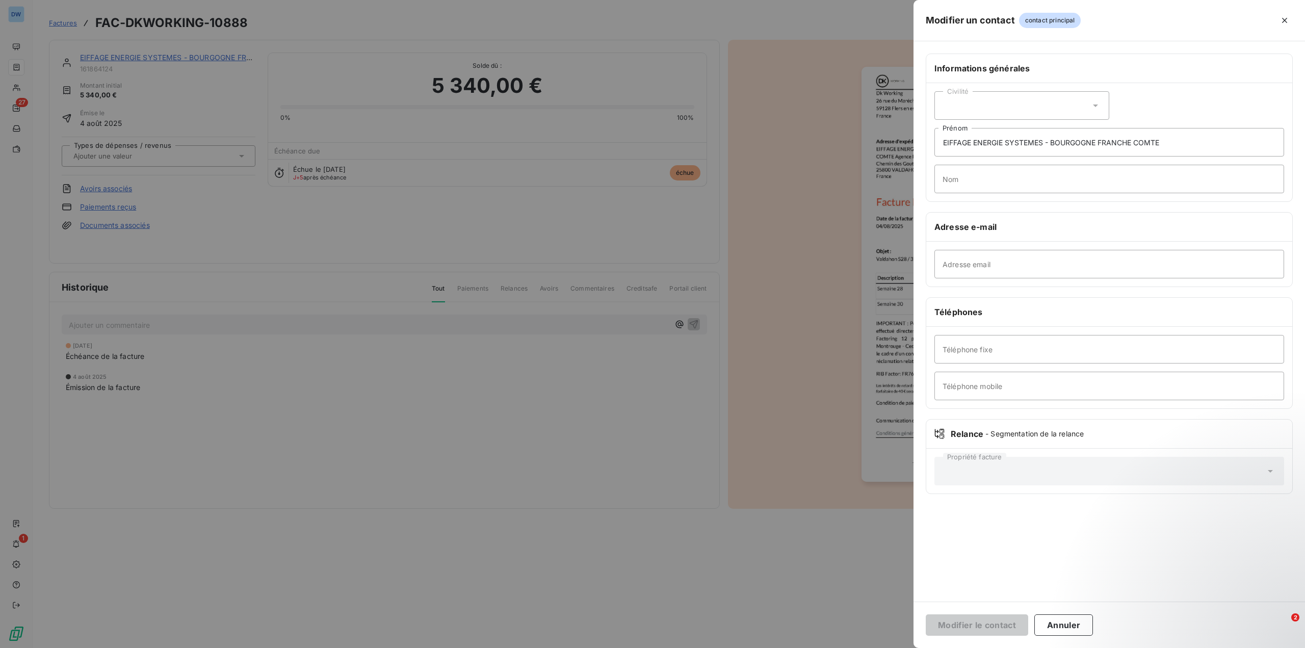
click at [1090, 104] on div "Civilité" at bounding box center [1021, 105] width 175 height 29
click at [964, 133] on span "Madame" at bounding box center [969, 131] width 28 height 10
click at [988, 264] on input "Adresse email" at bounding box center [1109, 264] width 350 height 29
paste input "[PERSON_NAME][EMAIL_ADDRESS][DOMAIN_NAME]"
type input "[PERSON_NAME][EMAIL_ADDRESS][DOMAIN_NAME]"
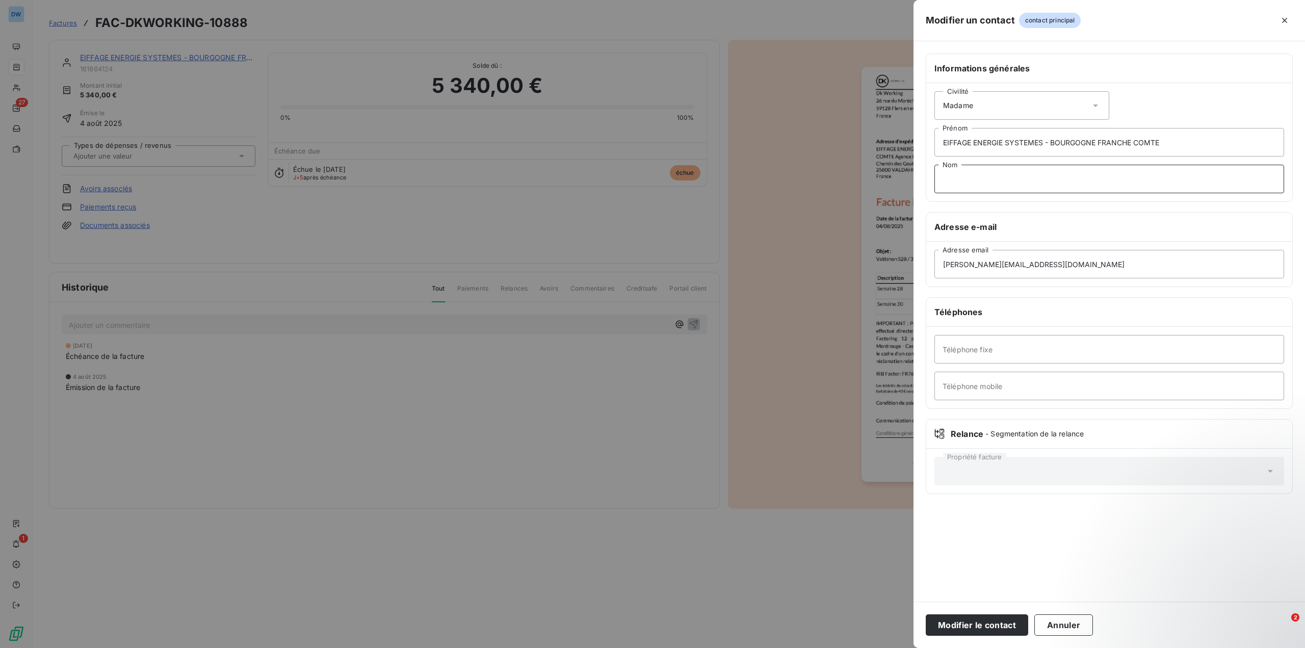
click at [970, 177] on input "Nom" at bounding box center [1109, 179] width 350 height 29
paste input "[PHONE_NUMBER]"
type input "[PHONE_NUMBER]"
click at [994, 188] on input "Nom" at bounding box center [1109, 179] width 350 height 29
type input "POURCELOT"
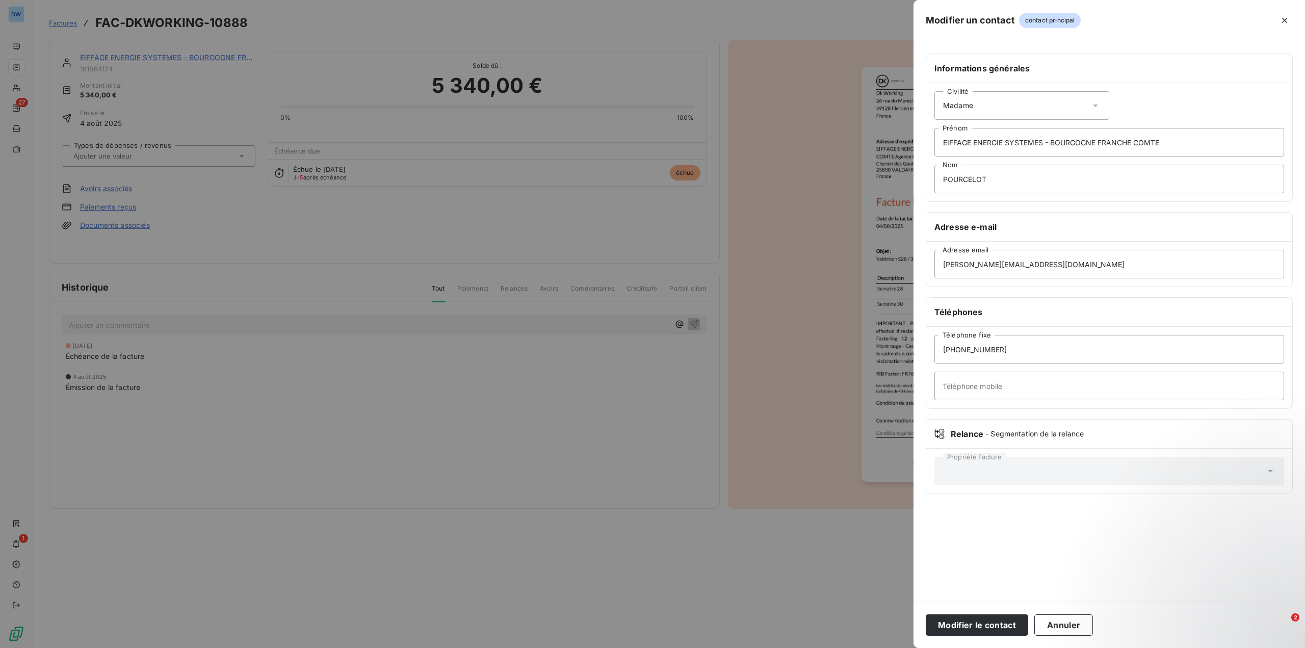
click at [1049, 221] on h6 "Adresse e-mail" at bounding box center [1109, 227] width 350 height 12
click at [993, 630] on button "Modifier le contact" at bounding box center [976, 624] width 102 height 21
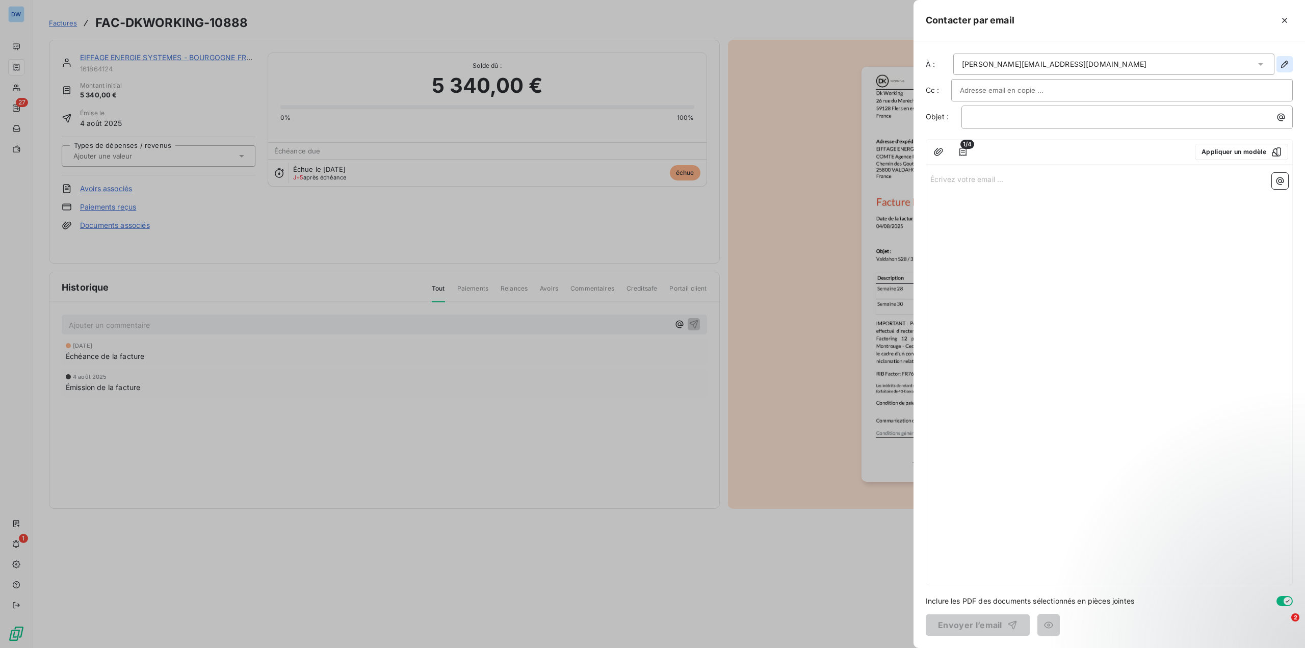
click at [1288, 64] on icon "button" at bounding box center [1284, 64] width 10 height 10
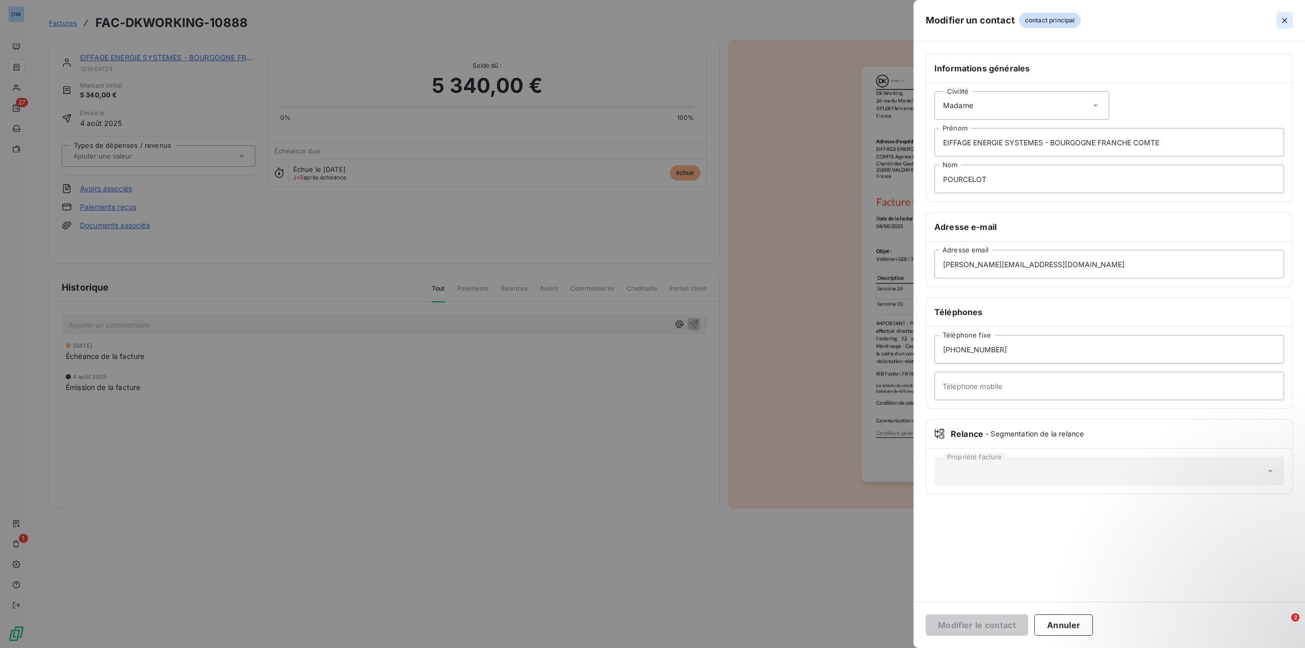
click at [1287, 23] on icon "button" at bounding box center [1284, 20] width 10 height 10
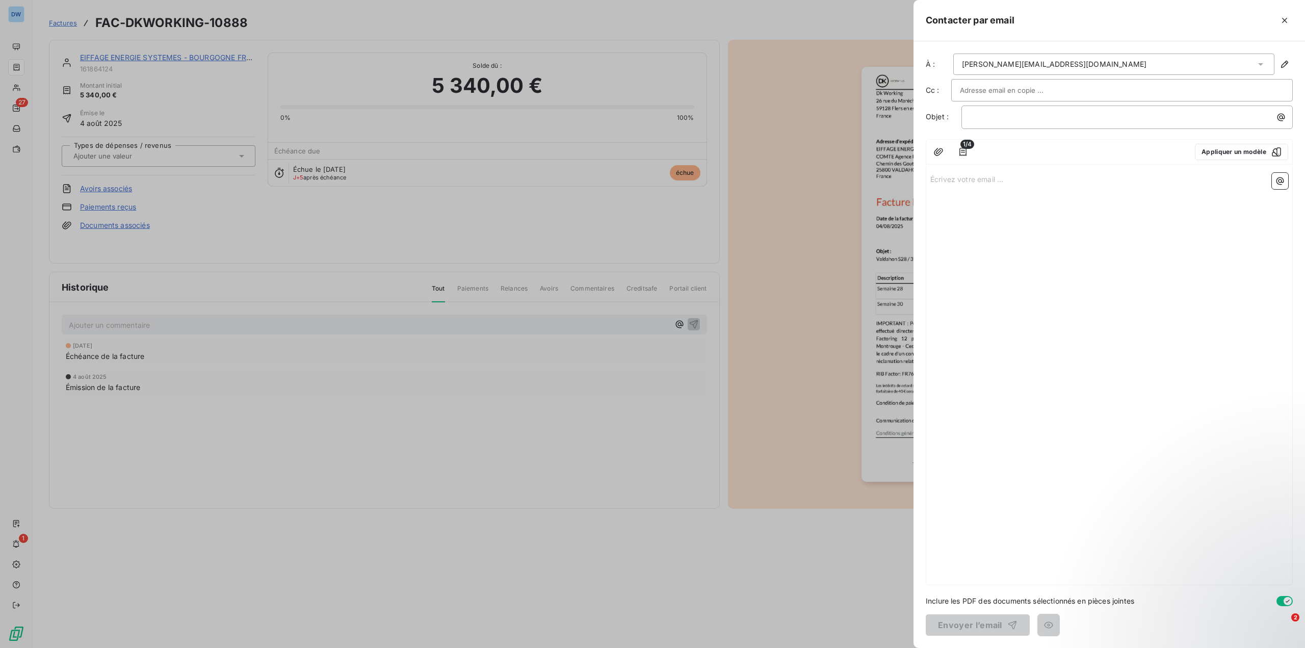
click at [994, 94] on input "text" at bounding box center [1015, 90] width 110 height 15
click at [977, 92] on input "text" at bounding box center [1122, 90] width 324 height 15
click at [1126, 61] on div "[PERSON_NAME][EMAIL_ADDRESS][DOMAIN_NAME]" at bounding box center [1113, 64] width 321 height 21
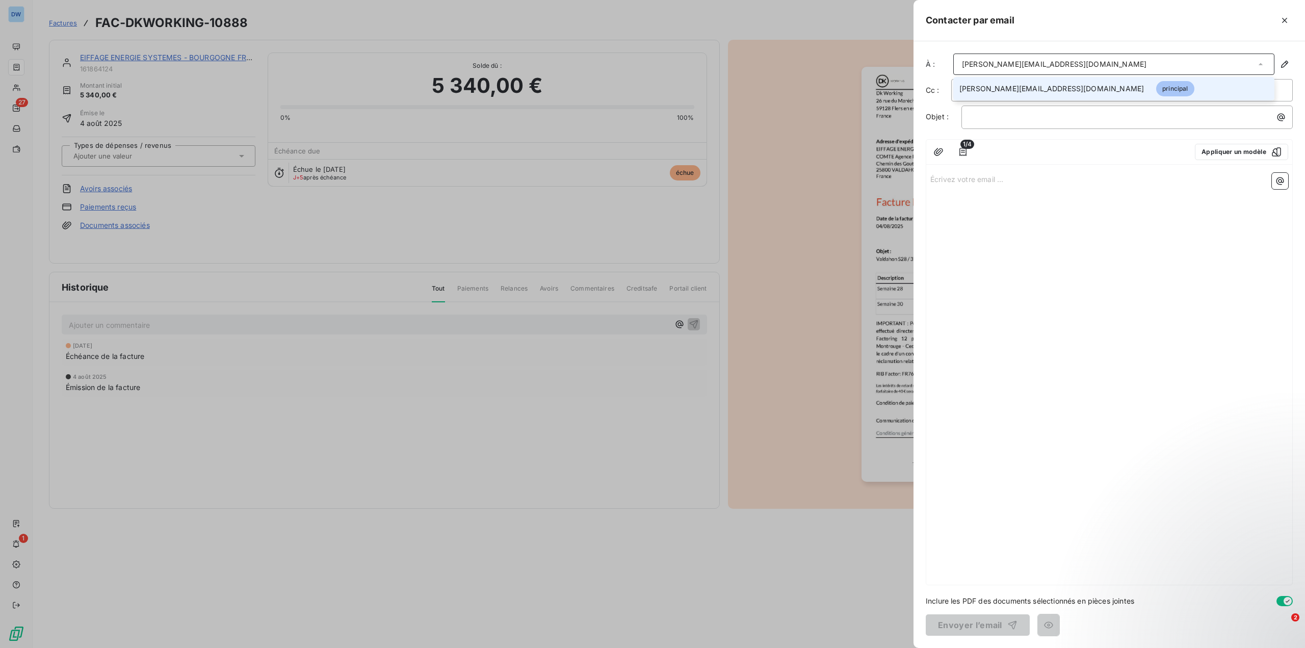
click at [1266, 64] on div "[PERSON_NAME][EMAIL_ADDRESS][DOMAIN_NAME]" at bounding box center [1113, 64] width 321 height 21
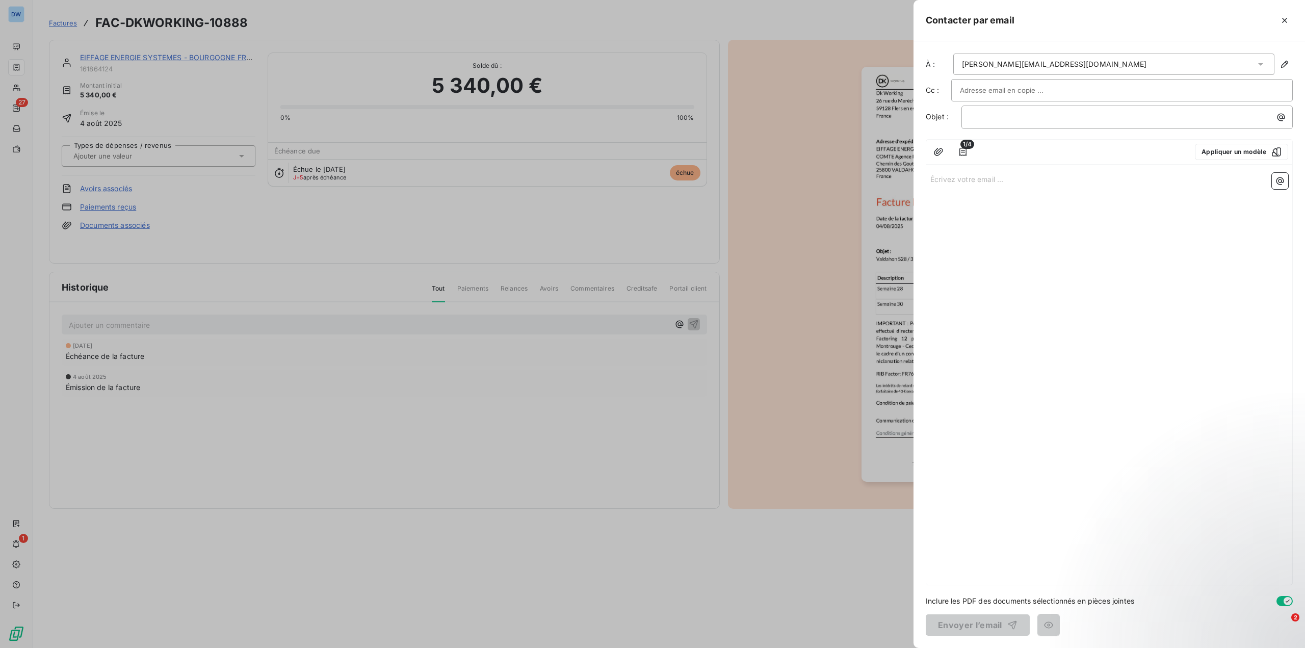
click at [1106, 29] on div "Contacter par email" at bounding box center [1108, 20] width 391 height 41
click at [934, 93] on label "Cc :" at bounding box center [937, 90] width 25 height 10
click at [991, 91] on input "text" at bounding box center [1015, 90] width 110 height 15
click at [996, 91] on input "text" at bounding box center [1122, 90] width 324 height 15
drag, startPoint x: 1051, startPoint y: 88, endPoint x: 1014, endPoint y: 83, distance: 38.0
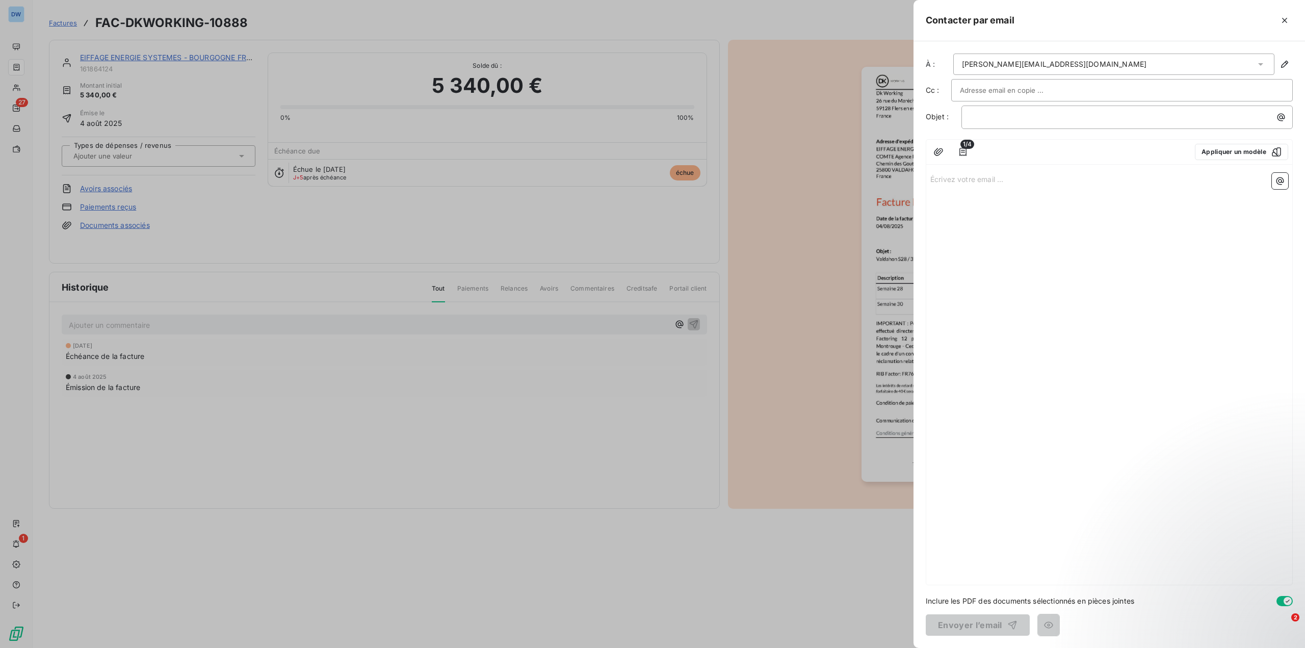
click at [1014, 84] on input "text" at bounding box center [1015, 90] width 110 height 15
paste input "[PERSON_NAME][EMAIL_ADDRESS][DOMAIN_NAME]"
type input "[PERSON_NAME][EMAIL_ADDRESS][DOMAIN_NAME]"
click at [1020, 114] on li "[PERSON_NAME][EMAIL_ADDRESS][DOMAIN_NAME]" at bounding box center [1121, 112] width 341 height 18
drag, startPoint x: 996, startPoint y: 117, endPoint x: 983, endPoint y: 124, distance: 14.4
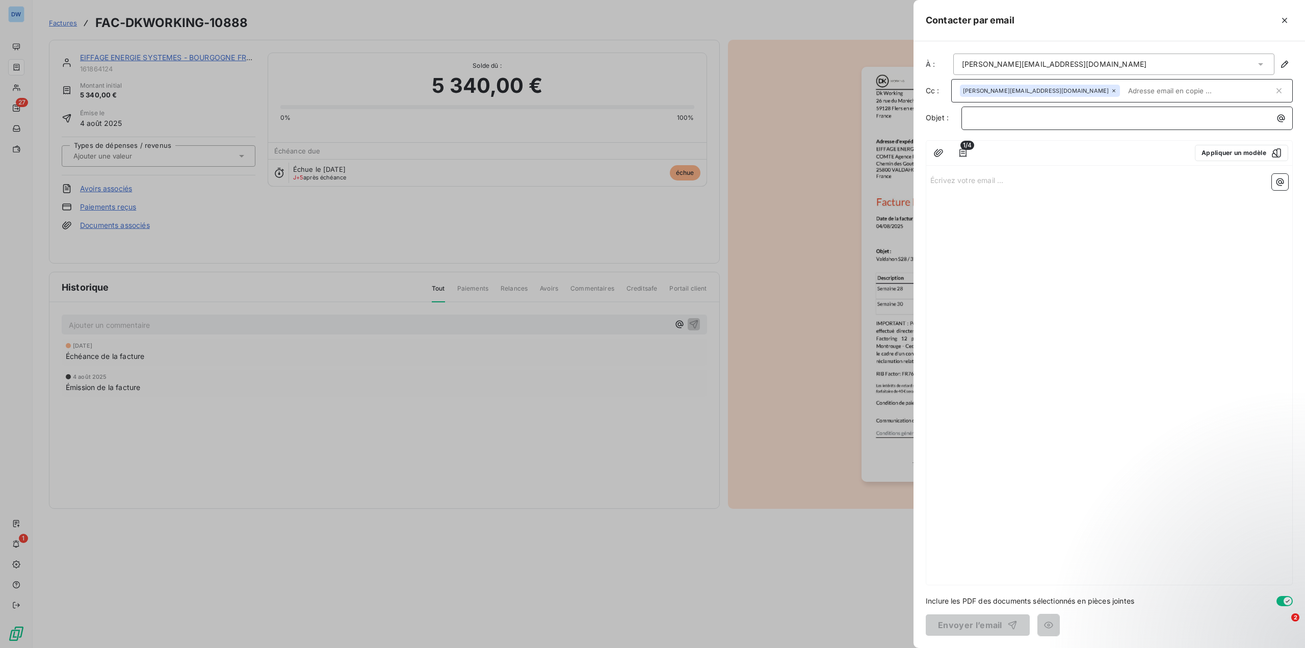
click at [996, 118] on p "﻿" at bounding box center [1129, 118] width 319 height 12
click at [1235, 155] on button "Appliquer un modèle" at bounding box center [1241, 153] width 93 height 16
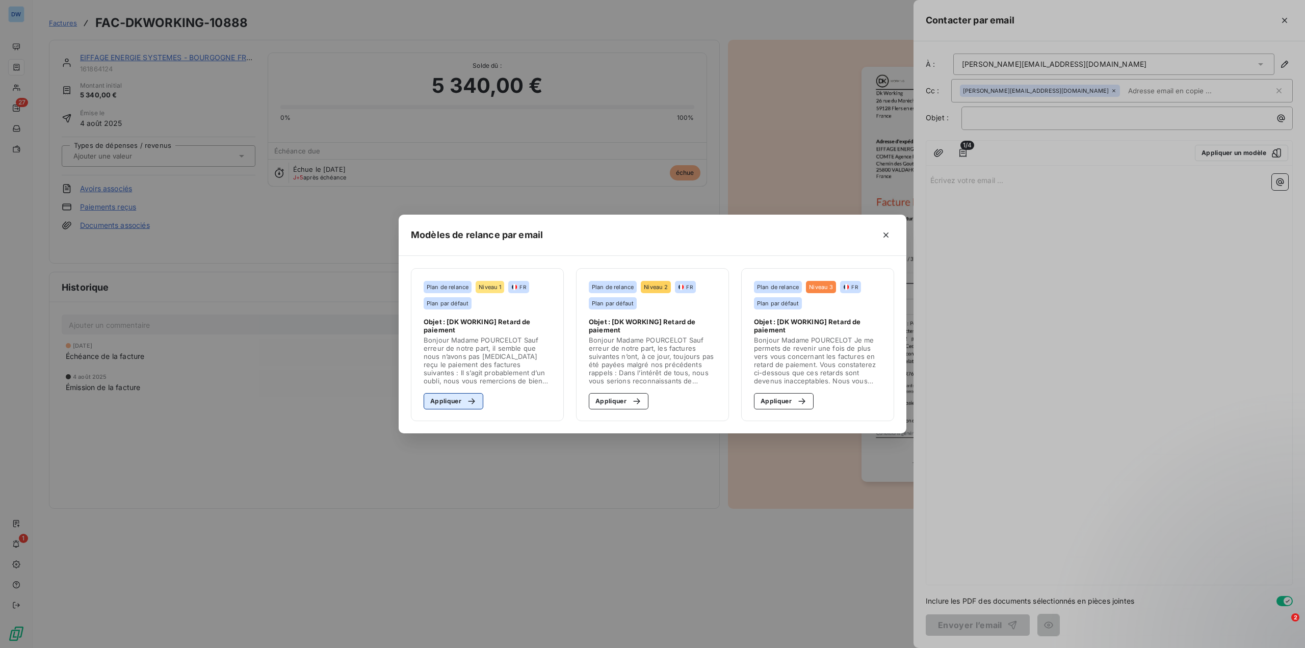
click at [456, 400] on button "Appliquer" at bounding box center [453, 401] width 60 height 16
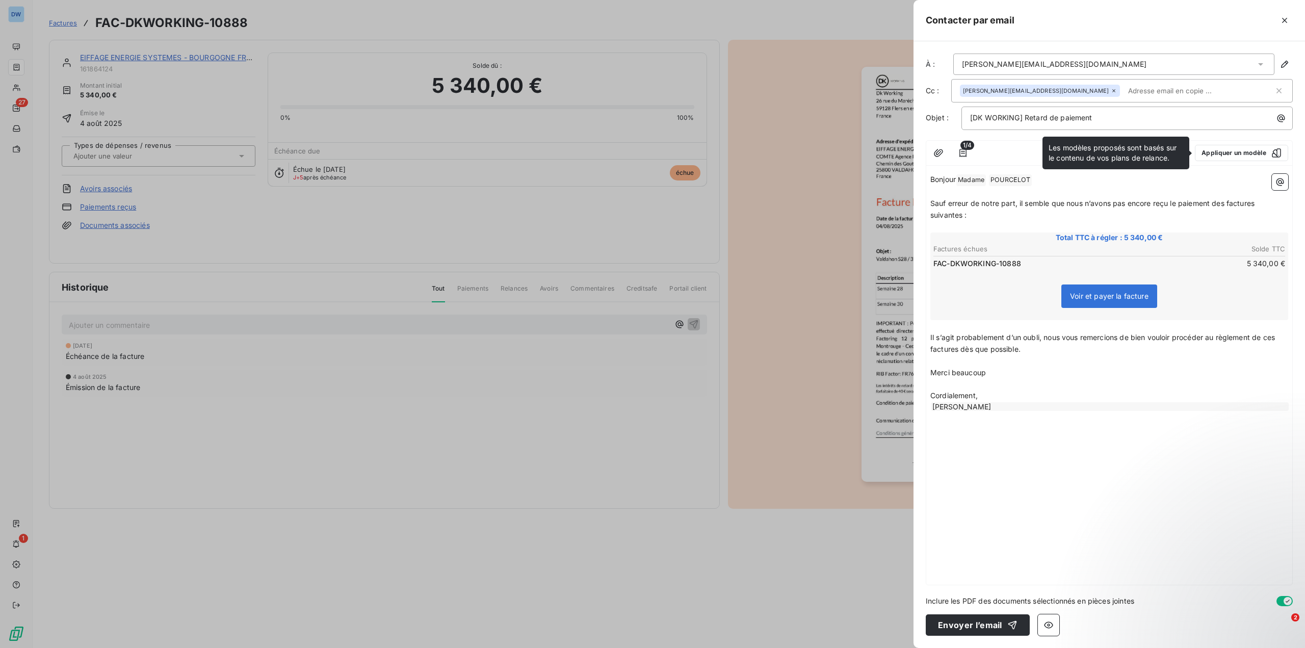
click at [995, 409] on div "[PERSON_NAME]" at bounding box center [1110, 406] width 358 height 9
click at [938, 152] on icon "button" at bounding box center [938, 153] width 10 height 10
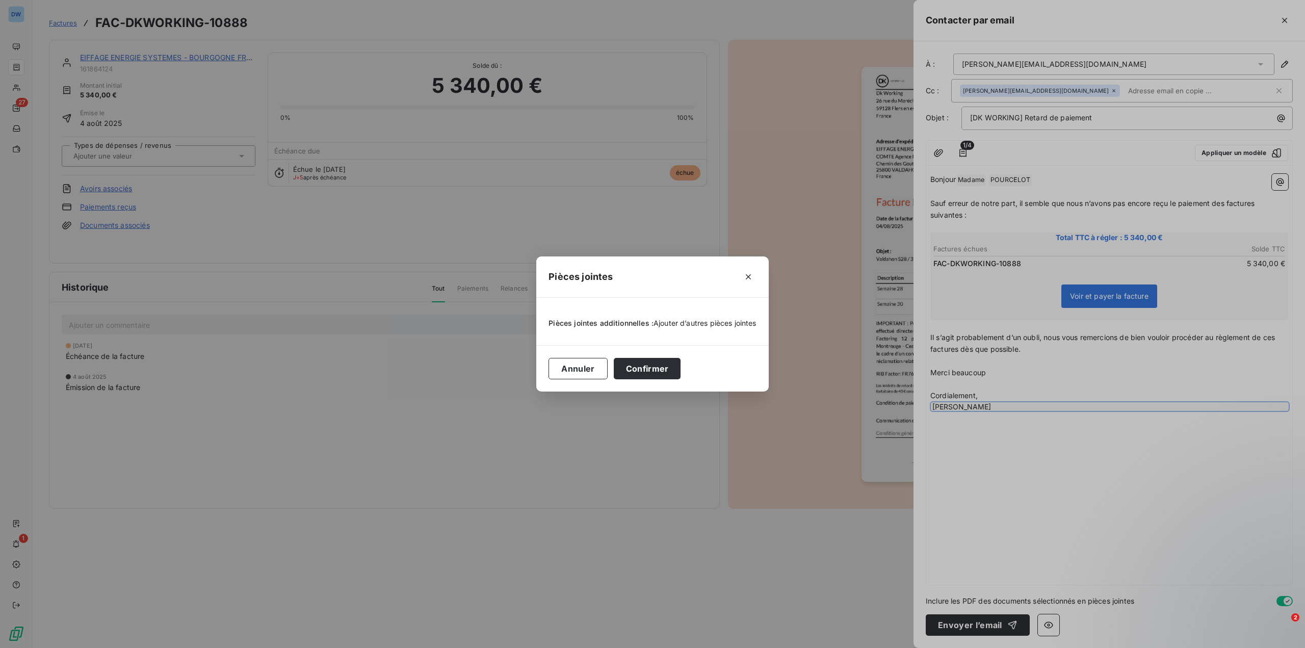
click at [689, 321] on span "Ajouter d’autres pièces jointes" at bounding box center [704, 323] width 103 height 9
click at [677, 322] on span "Ajouter d’autres pièces jointes" at bounding box center [704, 323] width 103 height 9
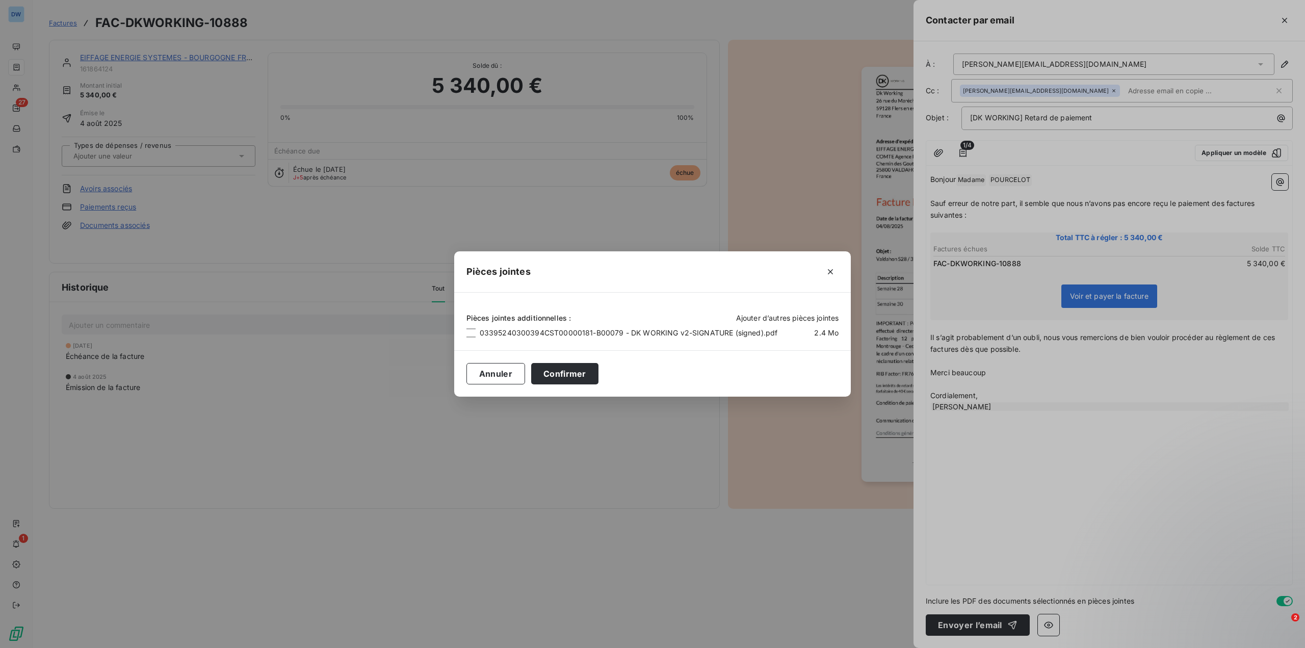
click at [775, 317] on span "Ajouter d’autres pièces jointes" at bounding box center [787, 317] width 103 height 9
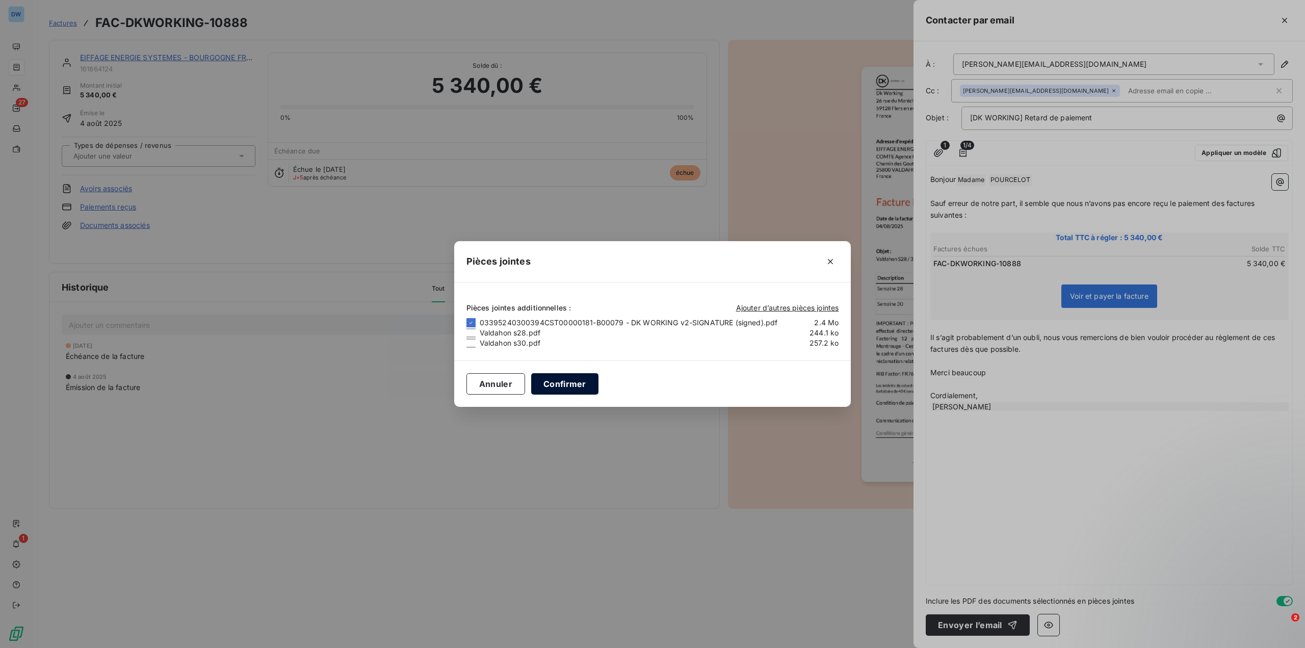
click at [572, 385] on button "Confirmer" at bounding box center [564, 383] width 67 height 21
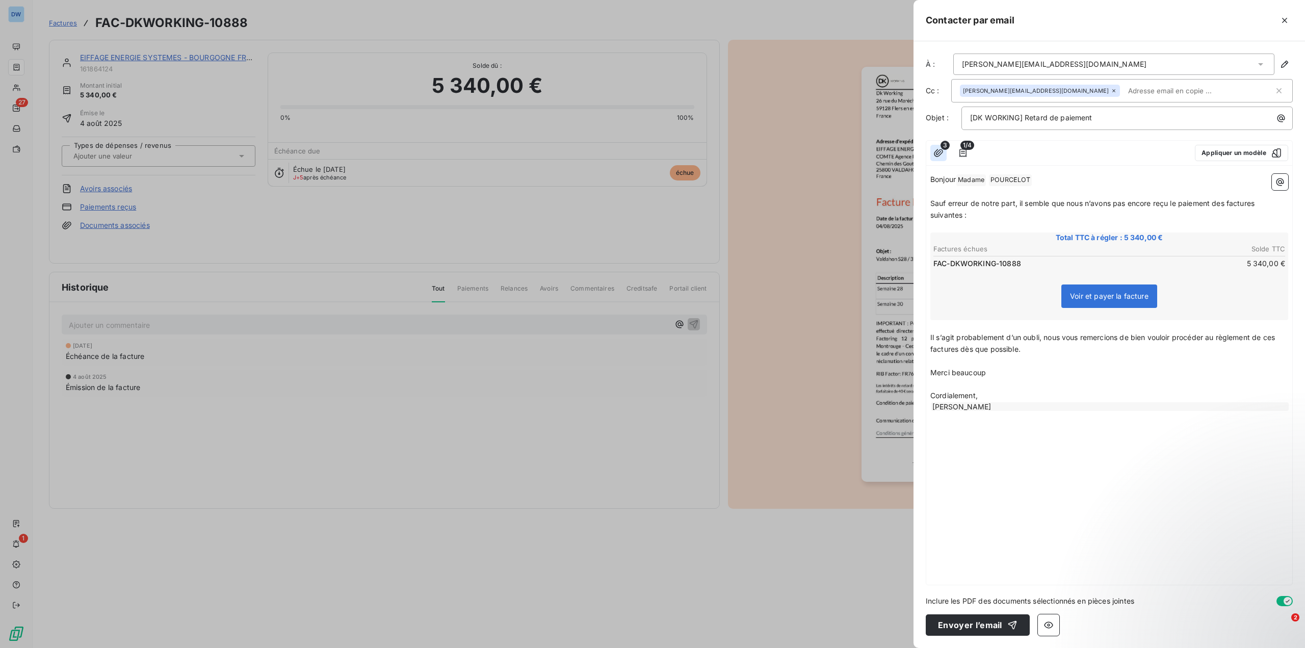
click at [933, 149] on icon "button" at bounding box center [938, 153] width 10 height 10
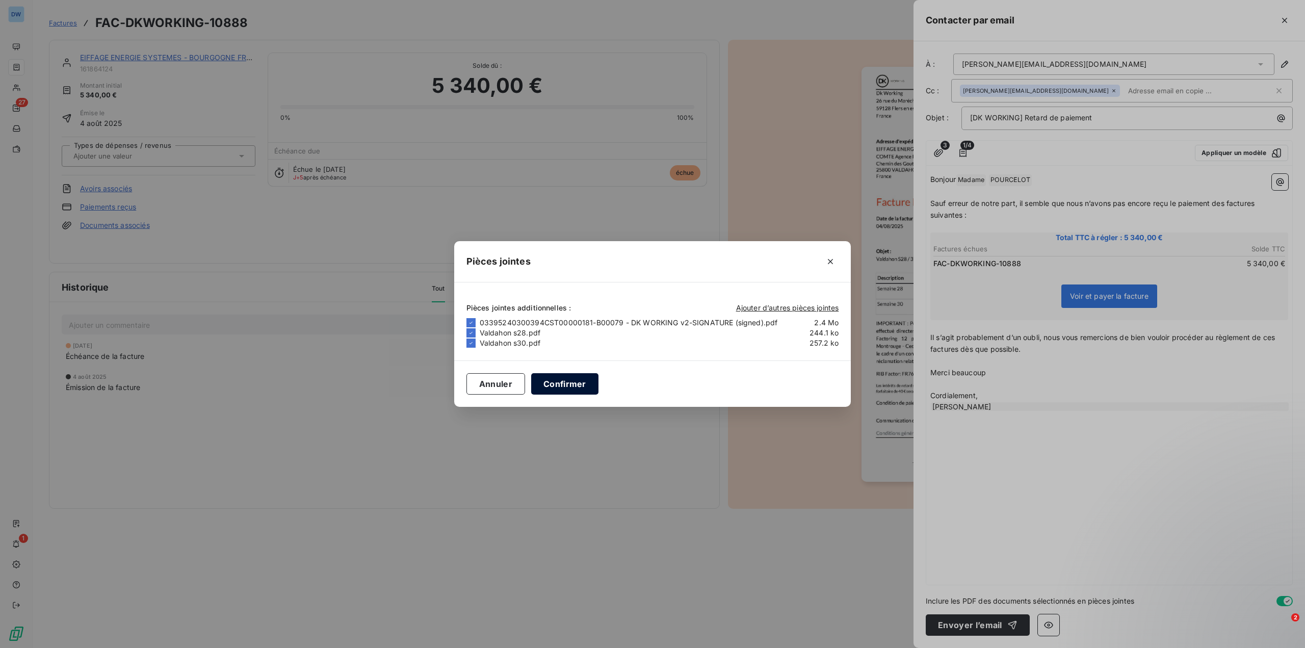
click at [582, 385] on button "Confirmer" at bounding box center [564, 383] width 67 height 21
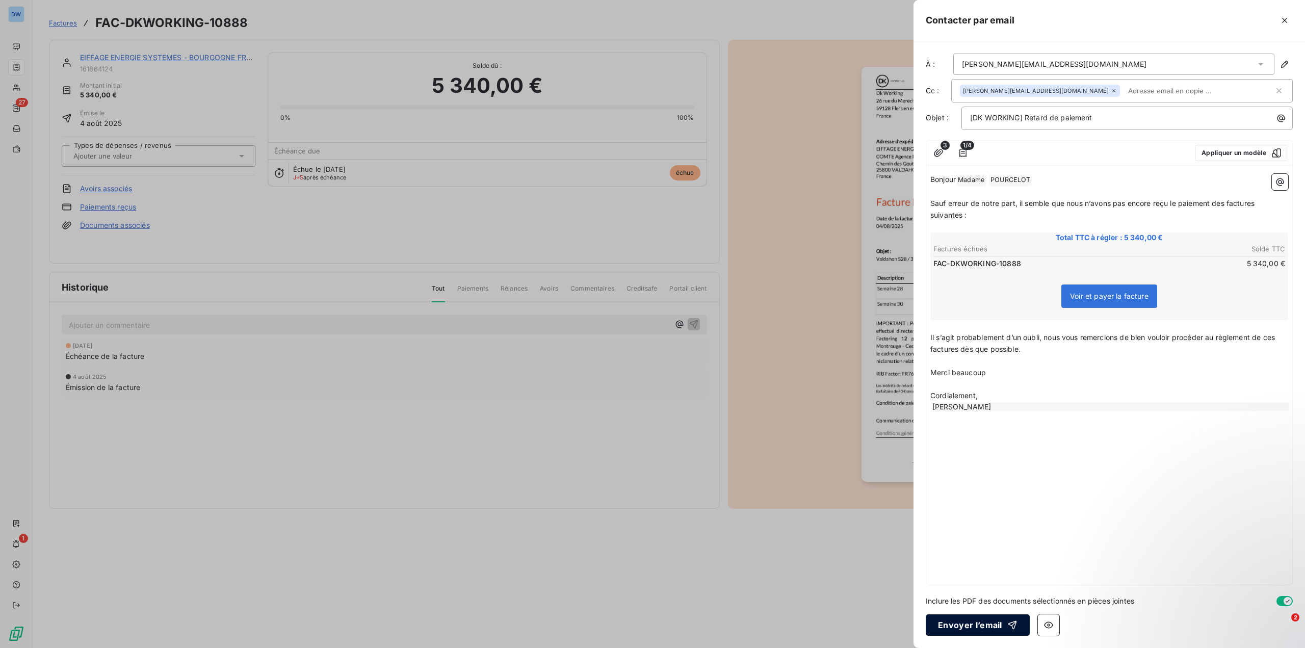
click at [982, 624] on button "Envoyer l’email" at bounding box center [977, 624] width 104 height 21
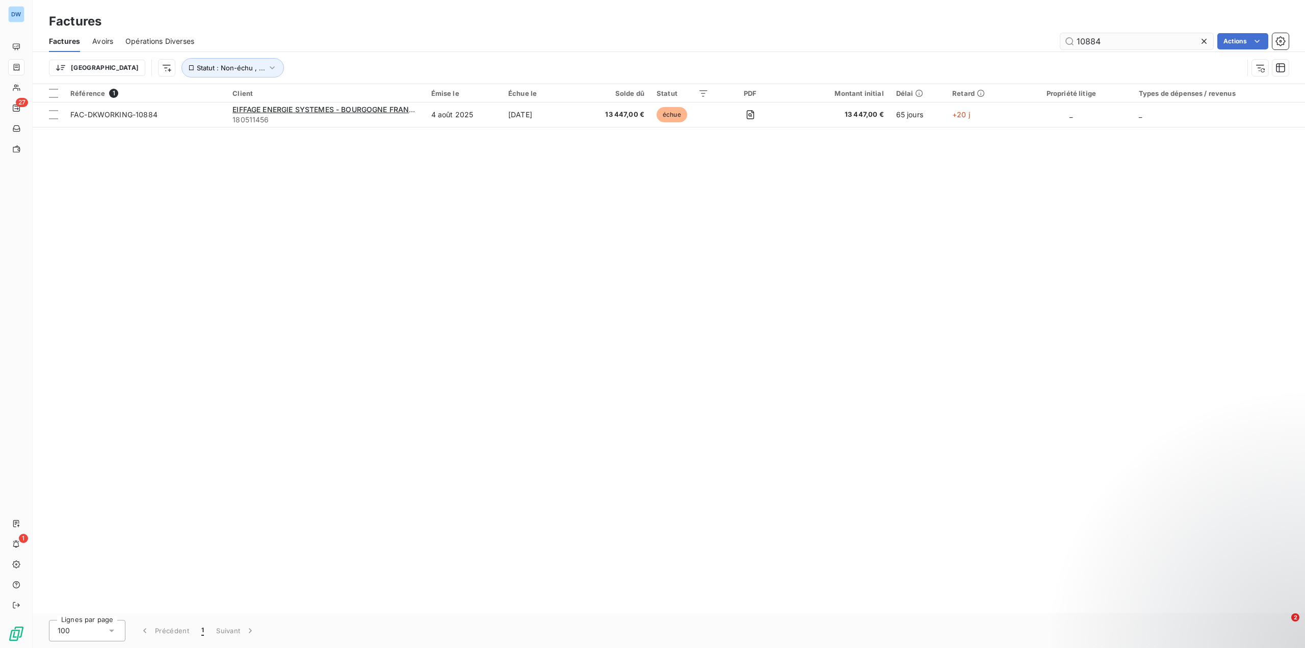
type input "10884"
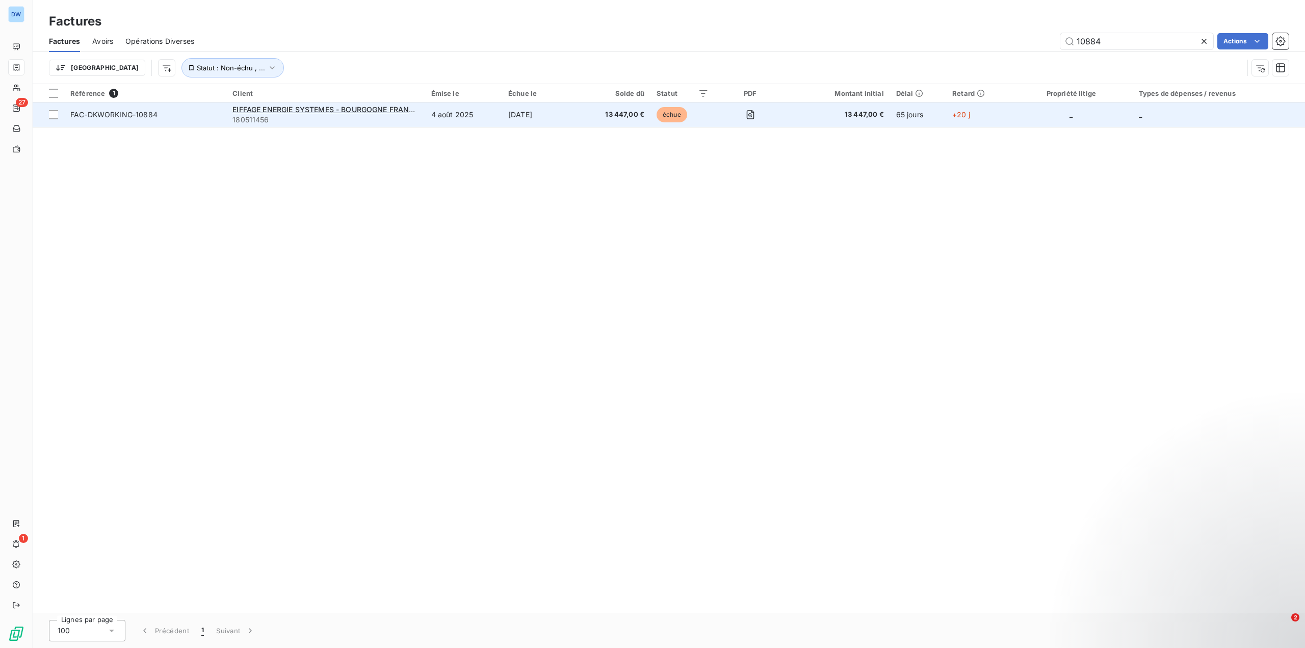
click at [446, 120] on td "4 août 2025" at bounding box center [463, 114] width 77 height 24
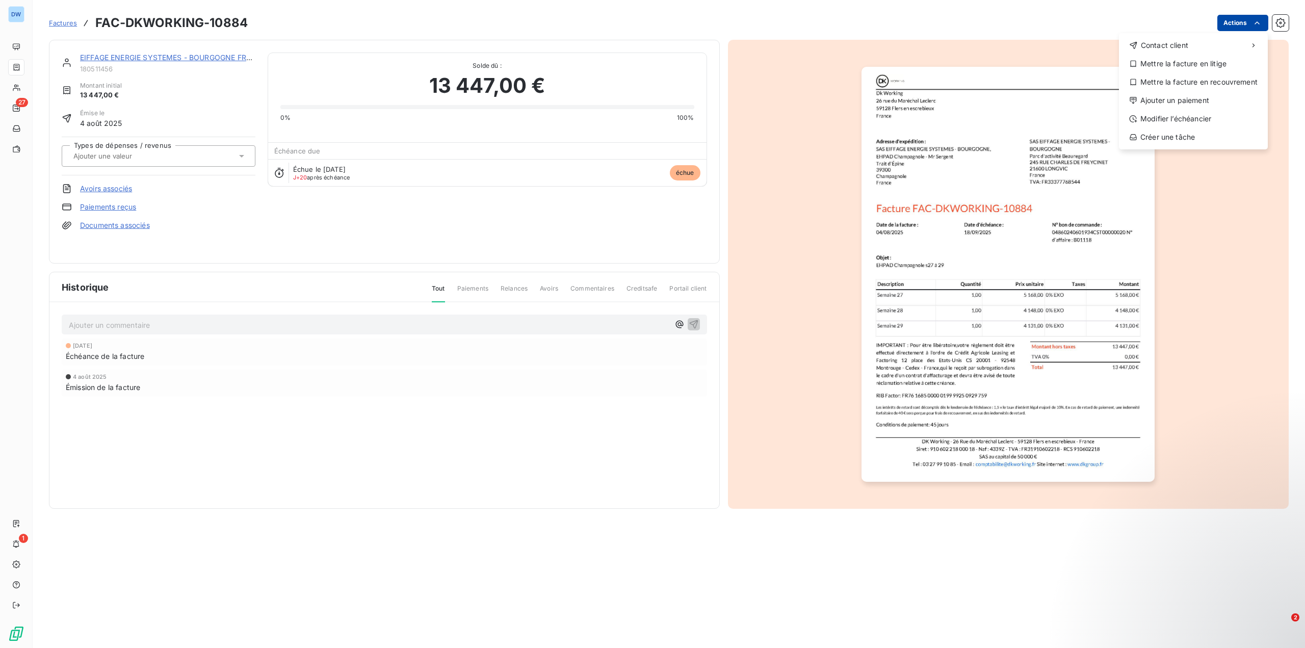
click at [1242, 20] on html "DW 27 1 Factures FAC-DKWORKING-10884 Actions Contact client Mettre la facture e…" at bounding box center [652, 324] width 1305 height 648
click at [1169, 44] on span "Contact client" at bounding box center [1164, 45] width 47 height 10
click at [1156, 41] on span "Contact client" at bounding box center [1164, 45] width 47 height 10
click at [1061, 48] on div "Envoyer un email" at bounding box center [1042, 49] width 137 height 16
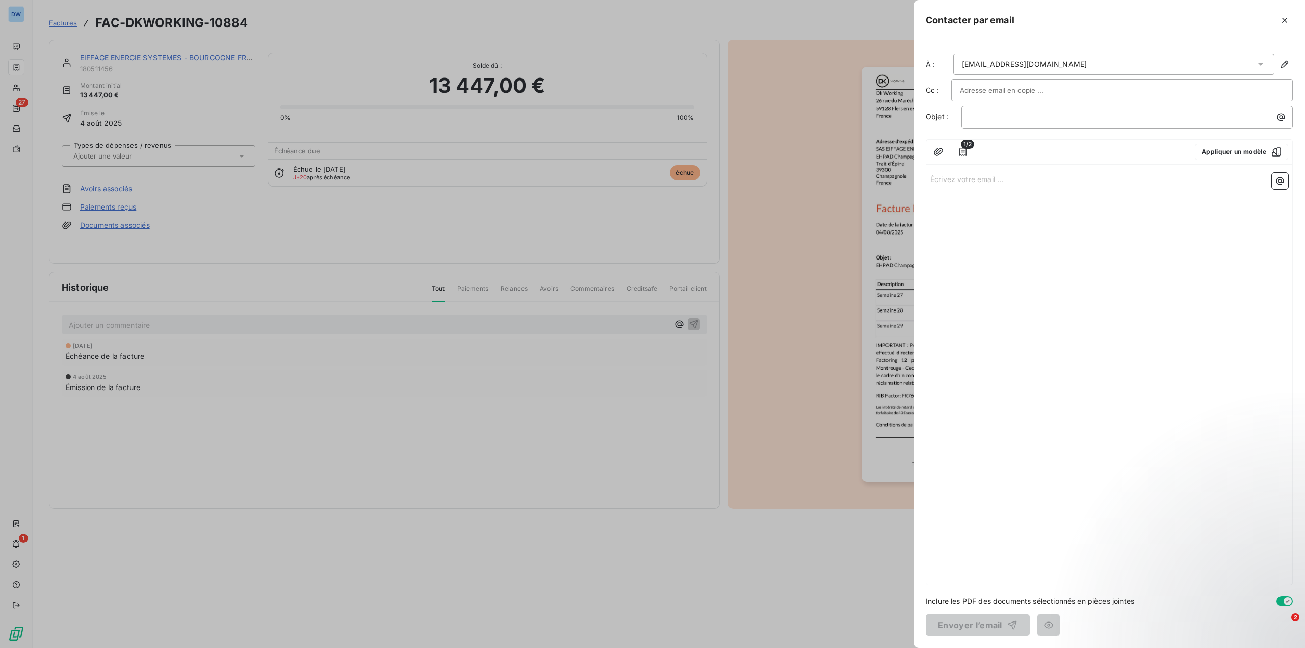
click at [972, 62] on div "[EMAIL_ADDRESS][DOMAIN_NAME]" at bounding box center [1024, 64] width 125 height 10
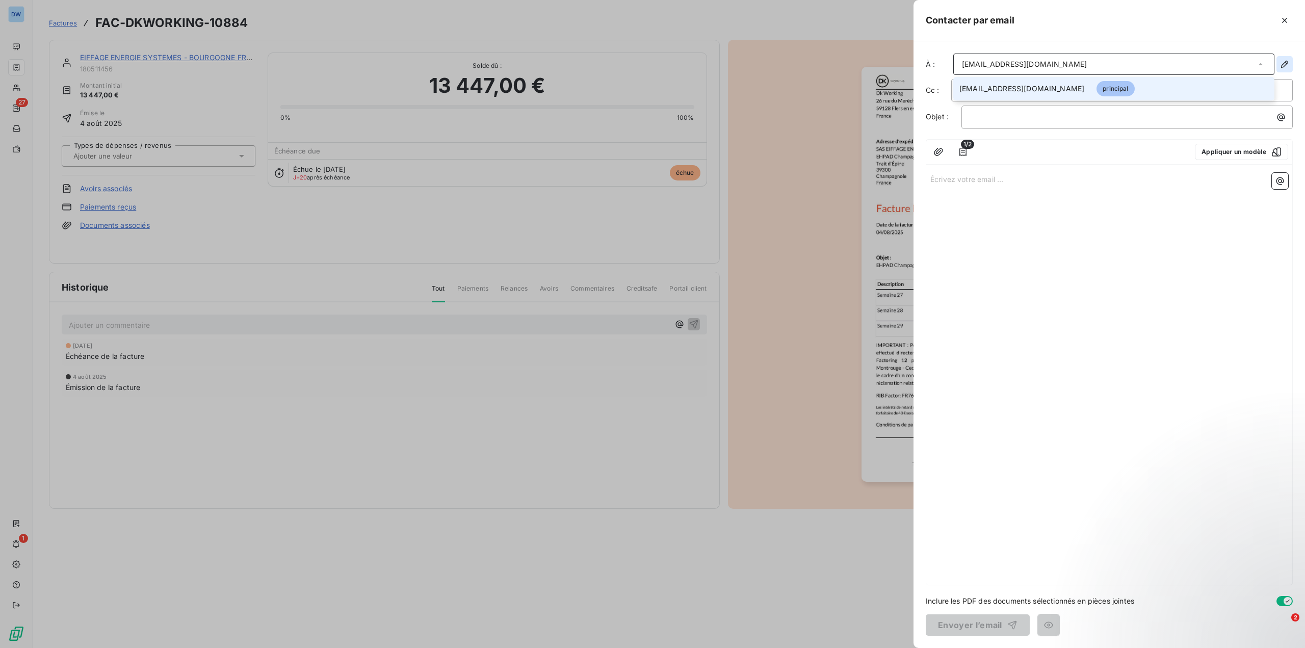
click at [1287, 62] on icon "button" at bounding box center [1284, 64] width 10 height 10
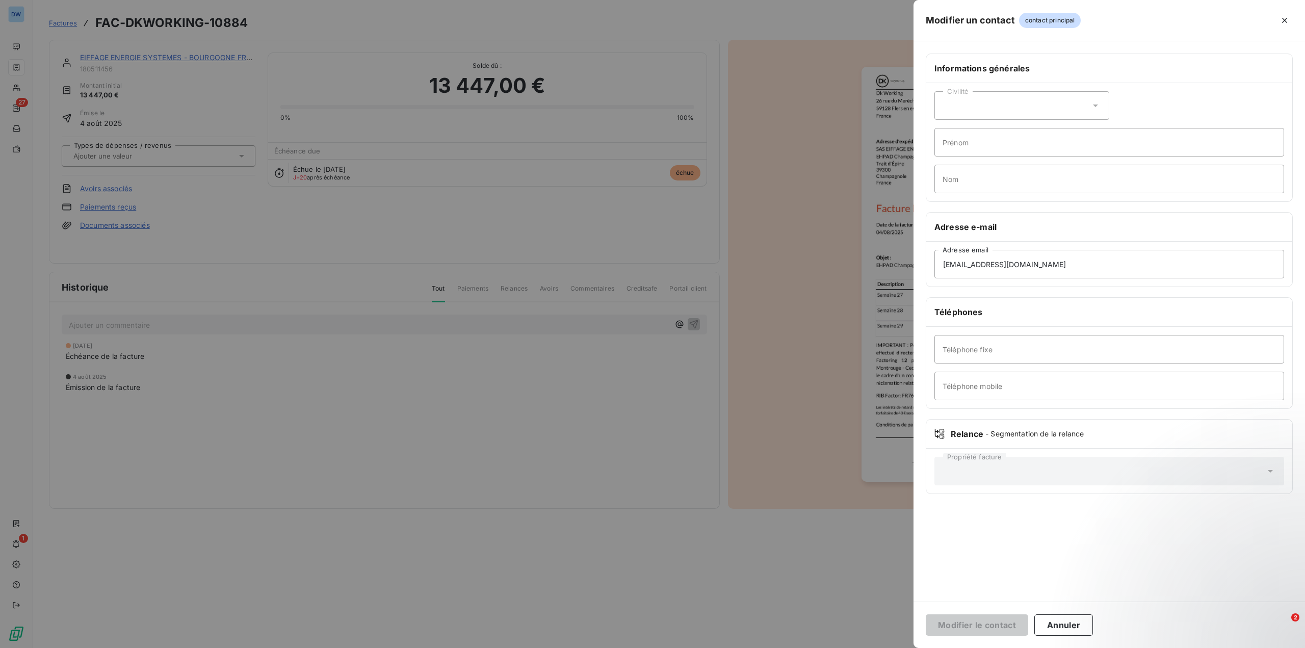
click at [1044, 21] on span "contact principal" at bounding box center [1050, 20] width 62 height 15
click at [954, 104] on div "Civilité" at bounding box center [1021, 105] width 175 height 29
click at [949, 264] on input "[EMAIL_ADDRESS][DOMAIN_NAME]" at bounding box center [1109, 264] width 350 height 29
type input "[EMAIL_ADDRESS][DOMAIN_NAME]"
click at [994, 461] on div "Propriété facture" at bounding box center [1109, 471] width 350 height 29
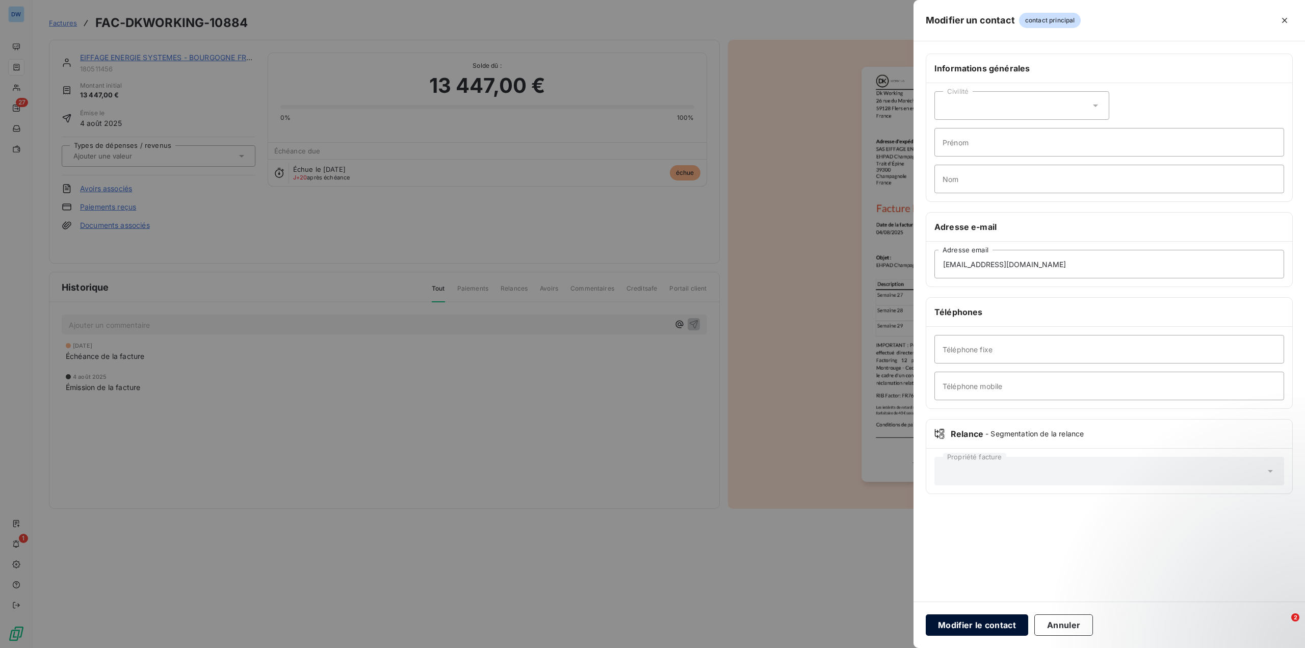
click at [983, 623] on button "Modifier le contact" at bounding box center [976, 624] width 102 height 21
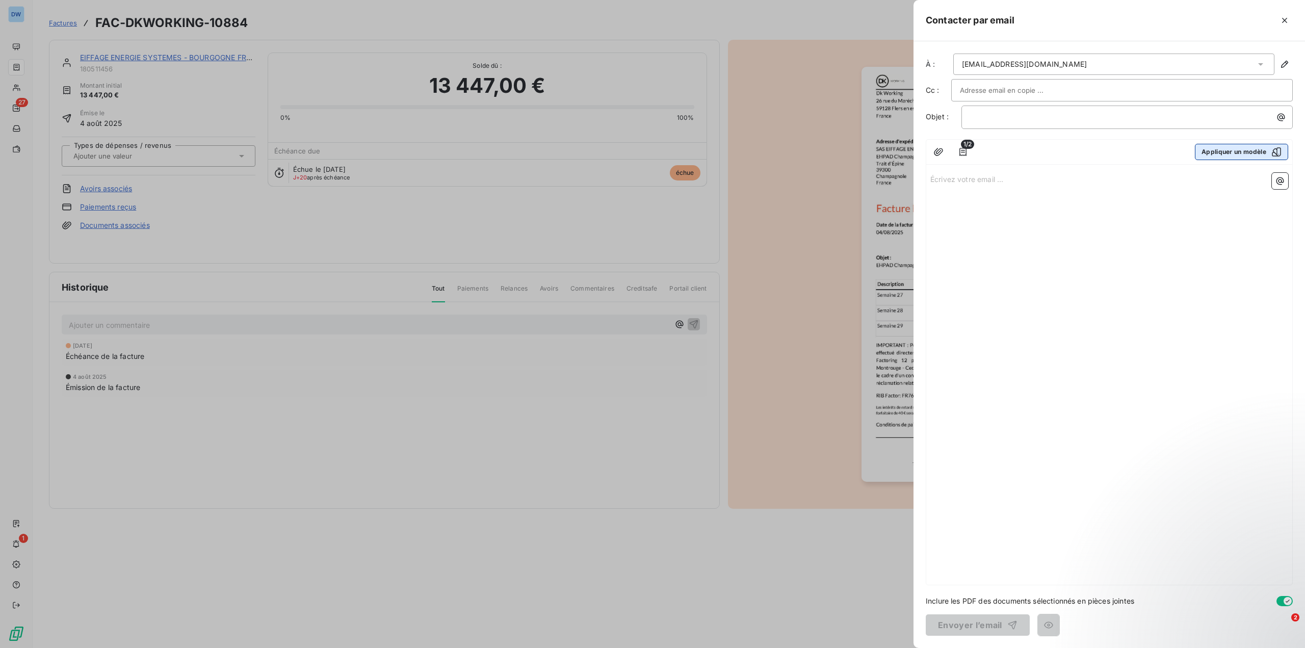
click at [1235, 154] on button "Appliquer un modèle" at bounding box center [1241, 152] width 93 height 16
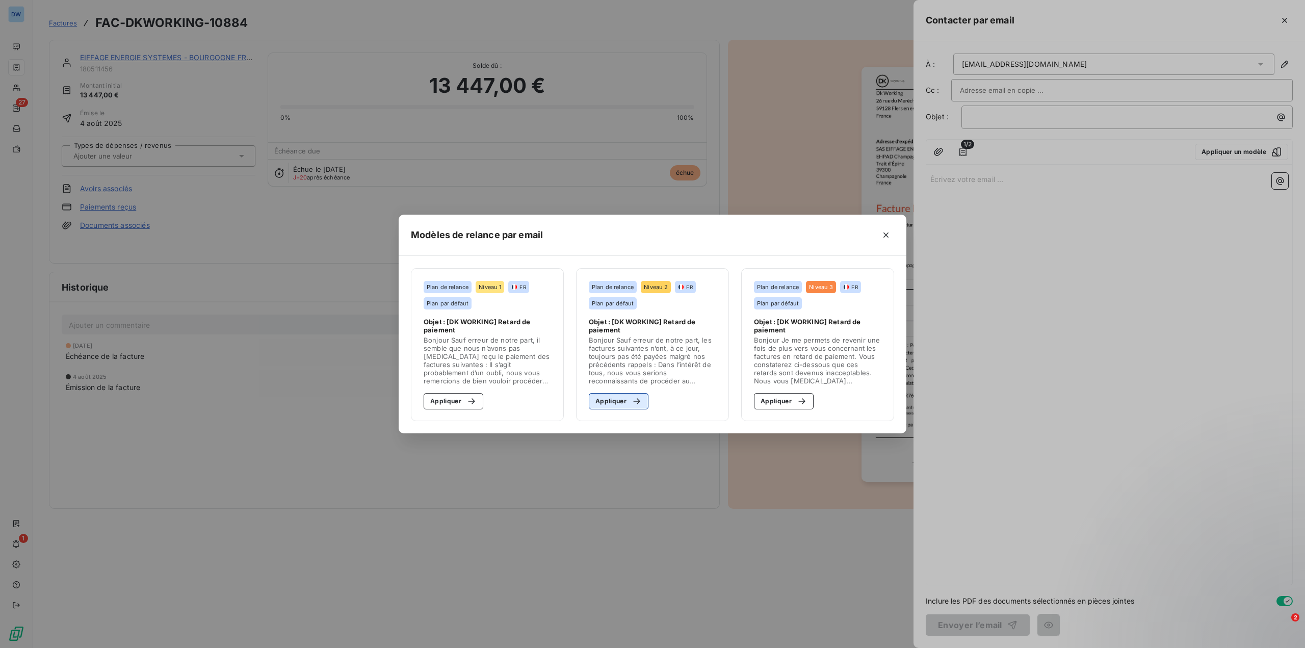
click at [626, 401] on div "button" at bounding box center [633, 401] width 15 height 10
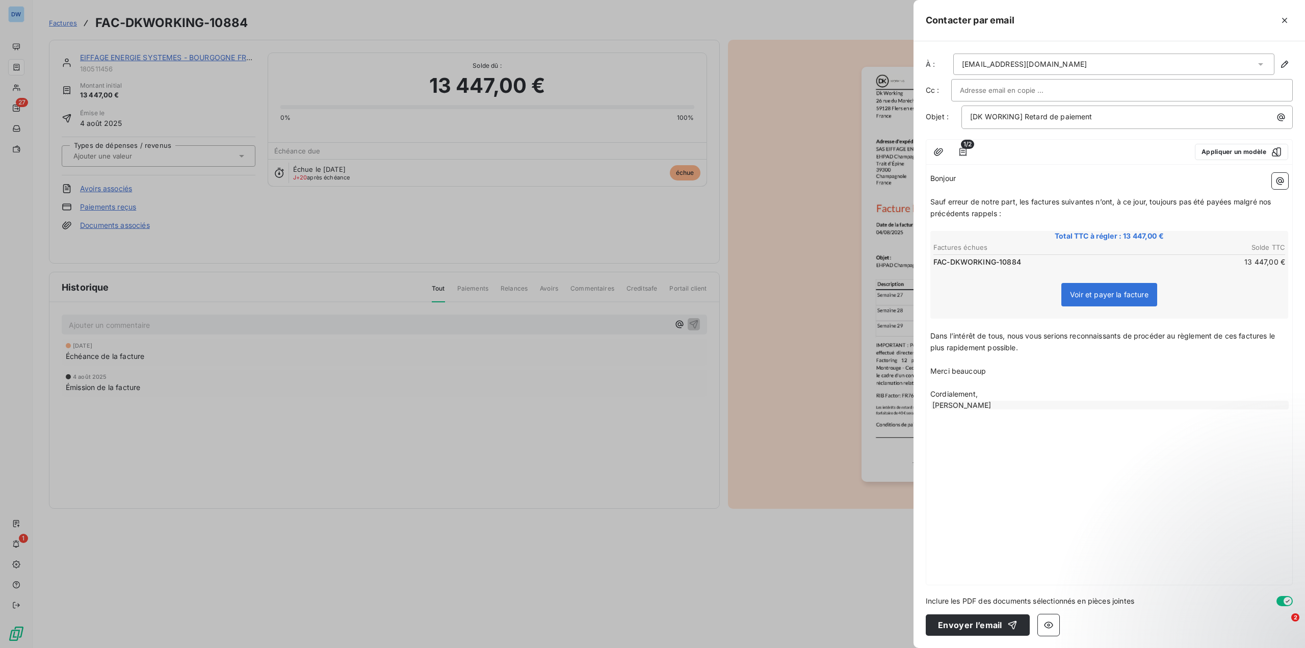
click at [962, 87] on input "text" at bounding box center [1015, 90] width 110 height 15
click at [999, 91] on input "text" at bounding box center [1015, 90] width 110 height 15
type input "C"
drag, startPoint x: 981, startPoint y: 91, endPoint x: 887, endPoint y: 88, distance: 93.8
click at [887, 647] on div "Contacter par email À : [EMAIL_ADDRESS][DOMAIN_NAME] Cc : C C Objet : [DK WORKI…" at bounding box center [652, 648] width 1305 height 0
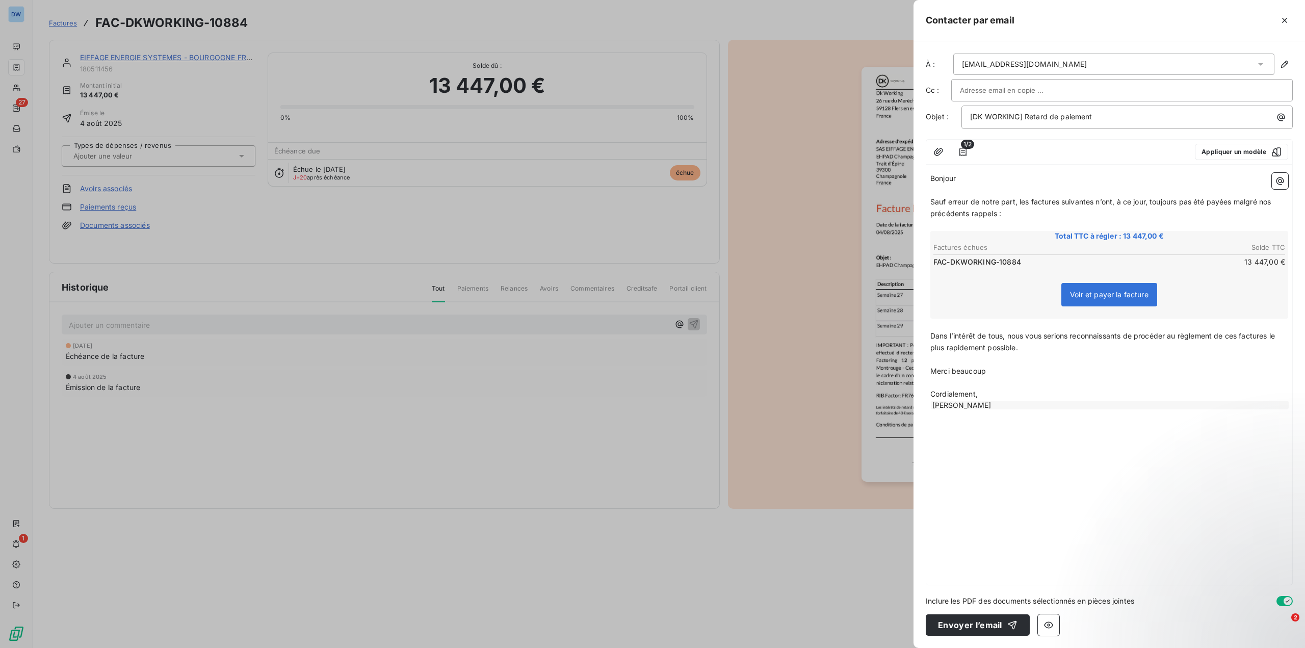
paste input "[EMAIL_ADDRESS][DOMAIN_NAME]"
type input "[EMAIL_ADDRESS][DOMAIN_NAME]"
click at [943, 152] on icon "button" at bounding box center [938, 152] width 10 height 10
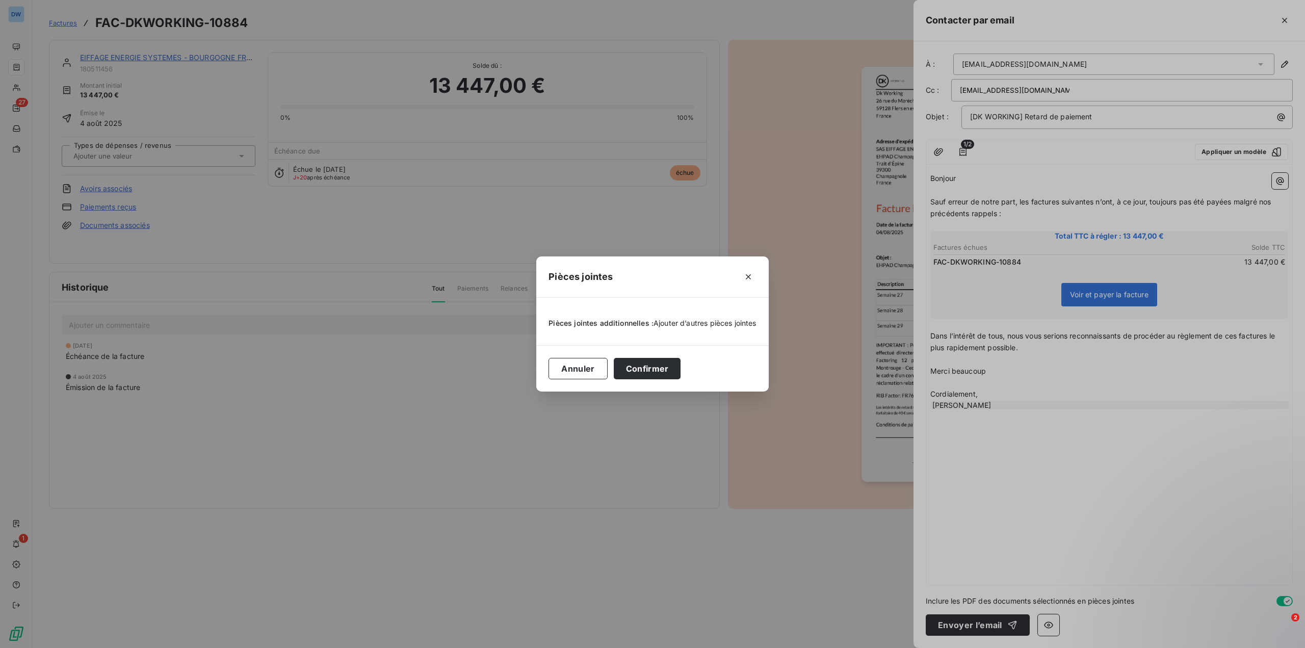
click at [677, 319] on span "Ajouter d’autres pièces jointes" at bounding box center [704, 323] width 103 height 9
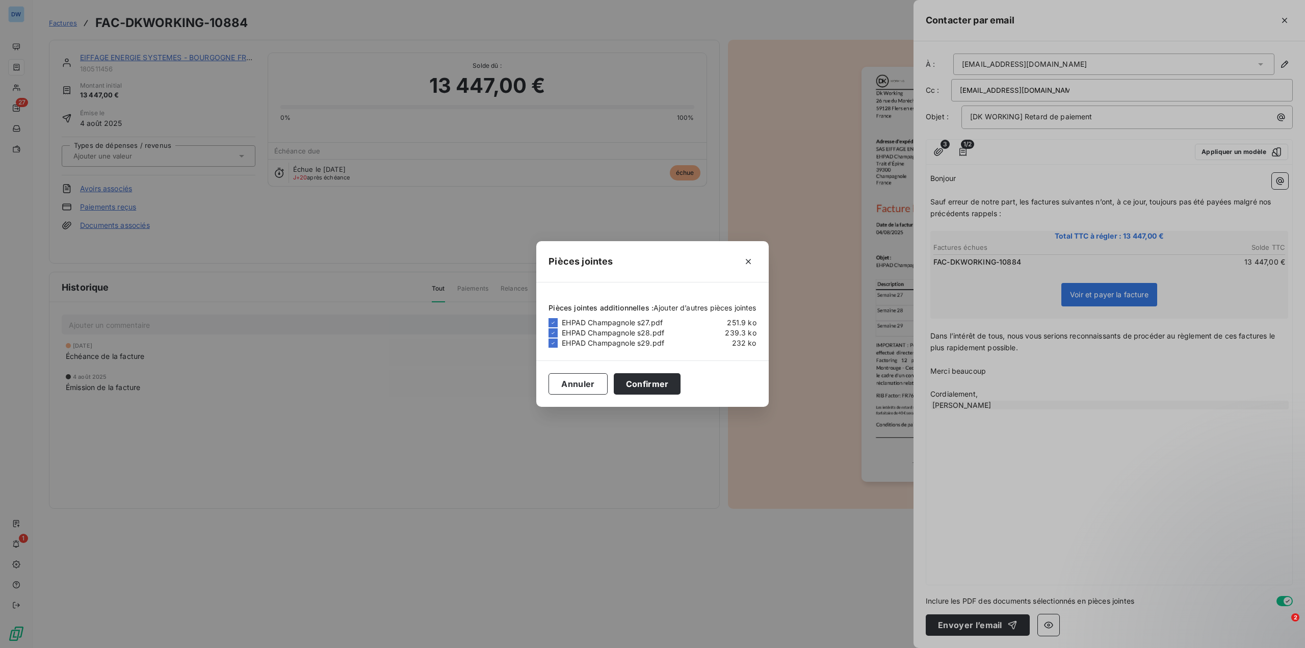
click at [693, 305] on span "Ajouter d’autres pièces jointes" at bounding box center [704, 307] width 103 height 9
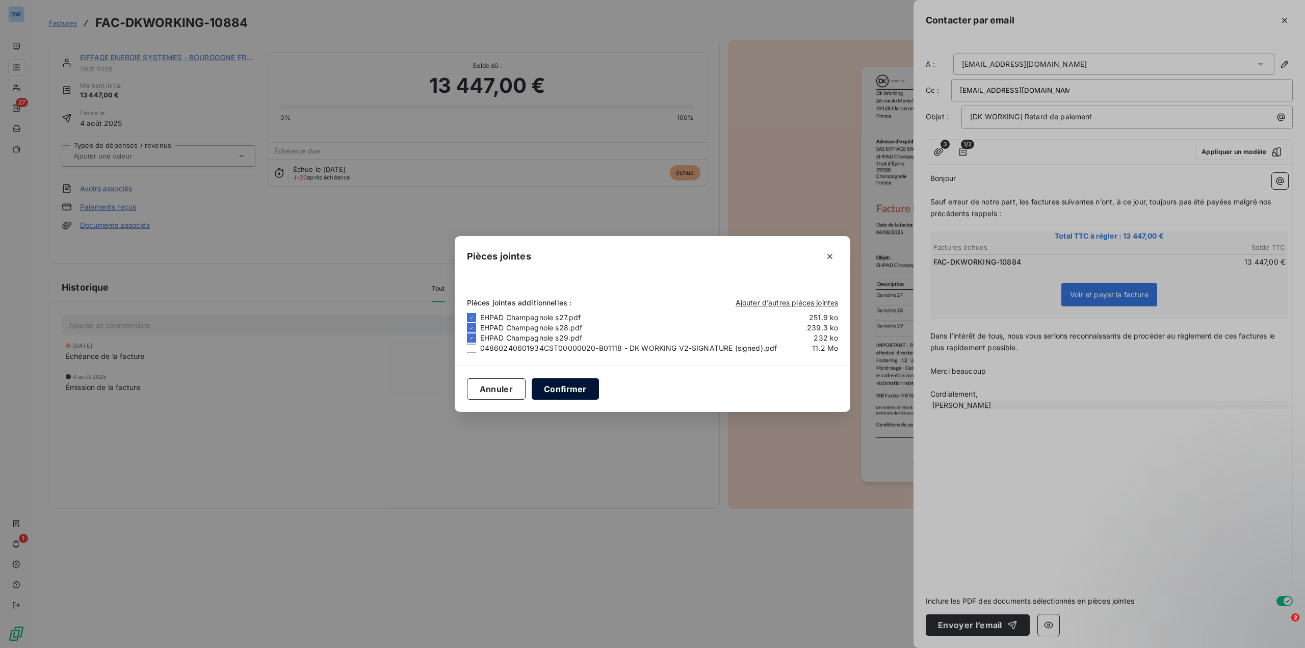
click at [564, 385] on button "Confirmer" at bounding box center [565, 388] width 67 height 21
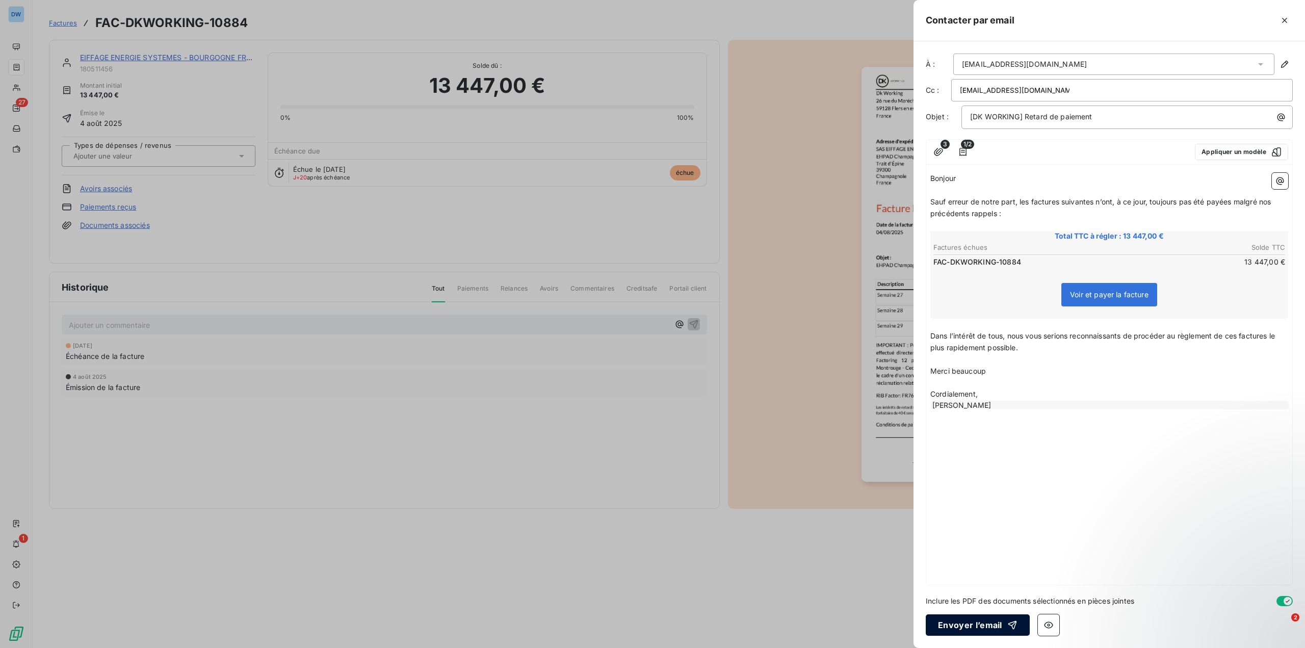
click at [957, 631] on button "Envoyer l’email" at bounding box center [977, 624] width 104 height 21
